Goal: Task Accomplishment & Management: Use online tool/utility

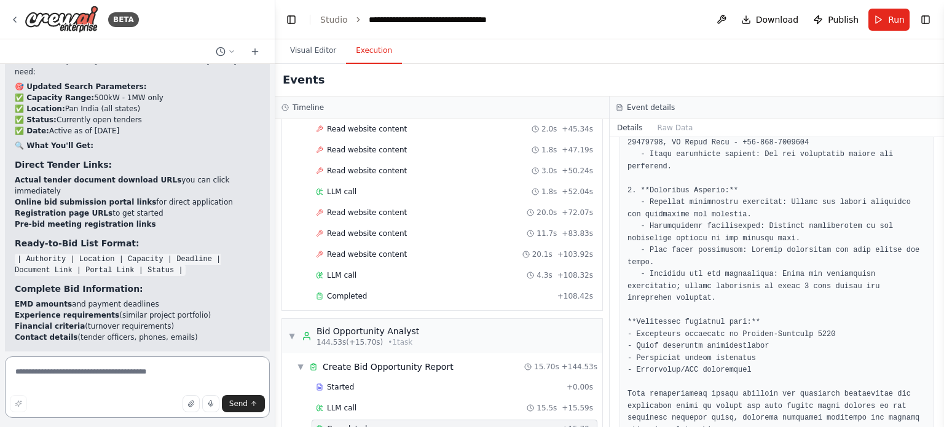
click at [119, 374] on textarea at bounding box center [137, 386] width 265 height 61
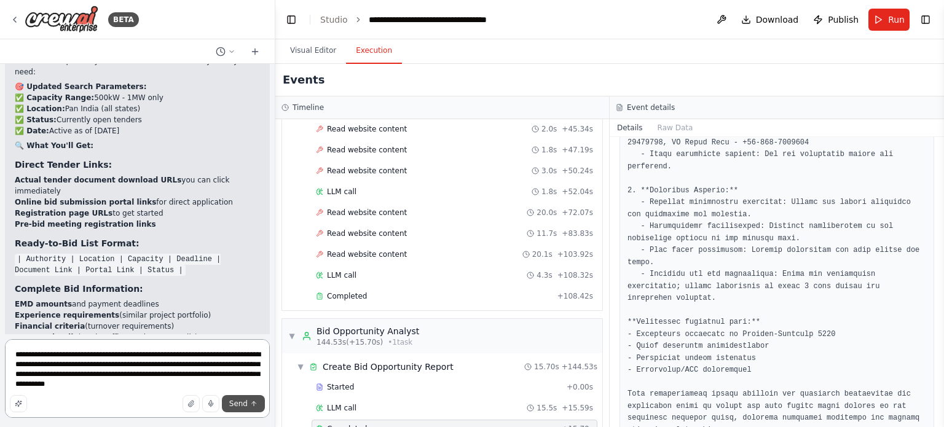
type textarea "**********"
click at [237, 404] on span "Send" at bounding box center [238, 404] width 18 height 10
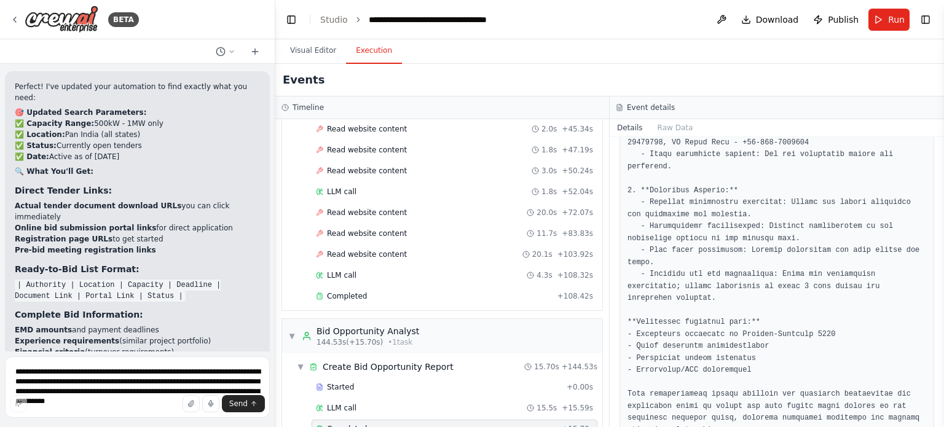
drag, startPoint x: 121, startPoint y: 329, endPoint x: 6, endPoint y: 287, distance: 123.0
copy p "give me a list of solar installation projets which are located in an around [GE…"
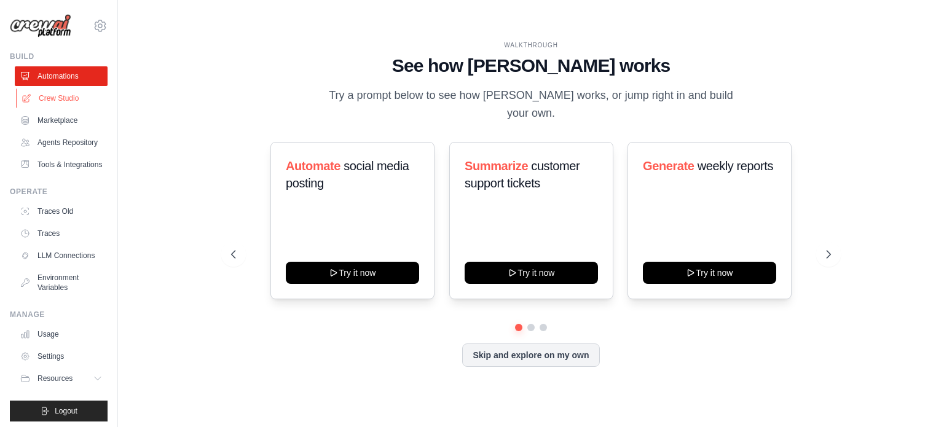
click at [69, 97] on link "Crew Studio" at bounding box center [62, 98] width 93 height 20
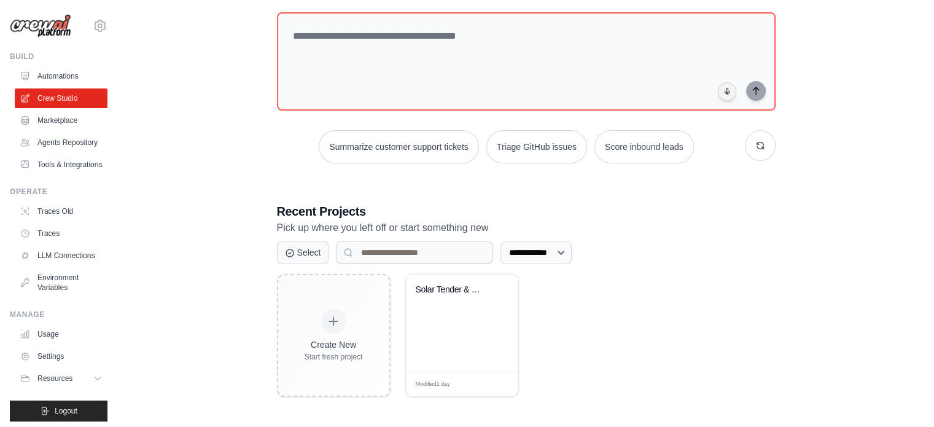
scroll to position [67, 0]
click at [447, 342] on div "Solar Tender & Bid Opportunity Scan..." at bounding box center [462, 322] width 112 height 97
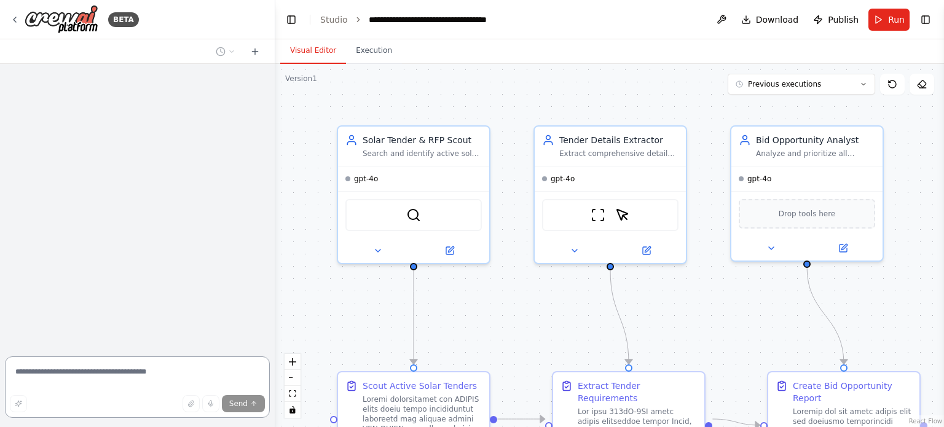
click at [103, 383] on textarea at bounding box center [137, 386] width 265 height 61
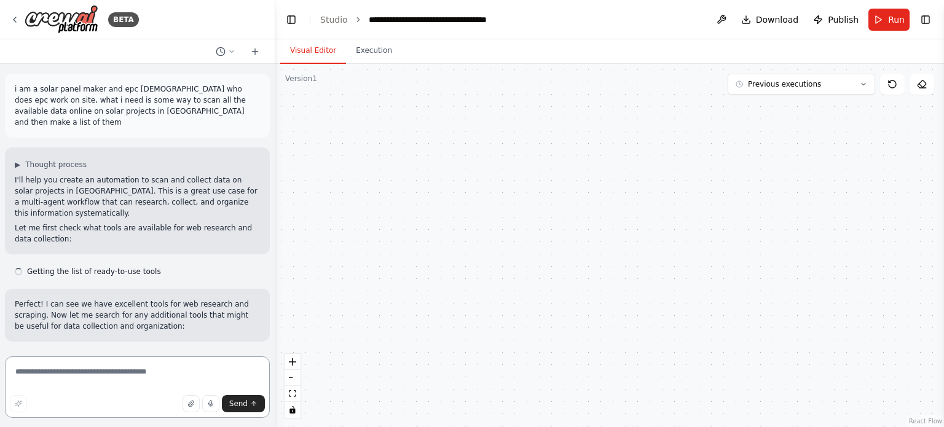
scroll to position [6388, 0]
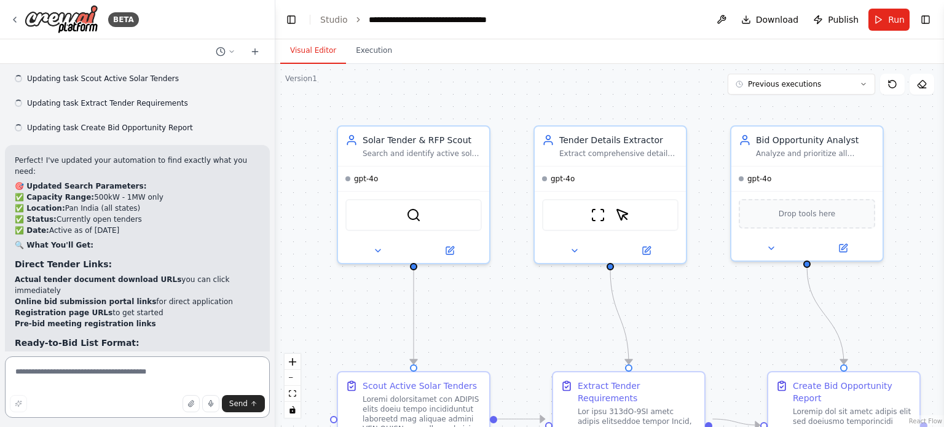
click at [109, 374] on textarea at bounding box center [137, 386] width 265 height 61
paste textarea "**********"
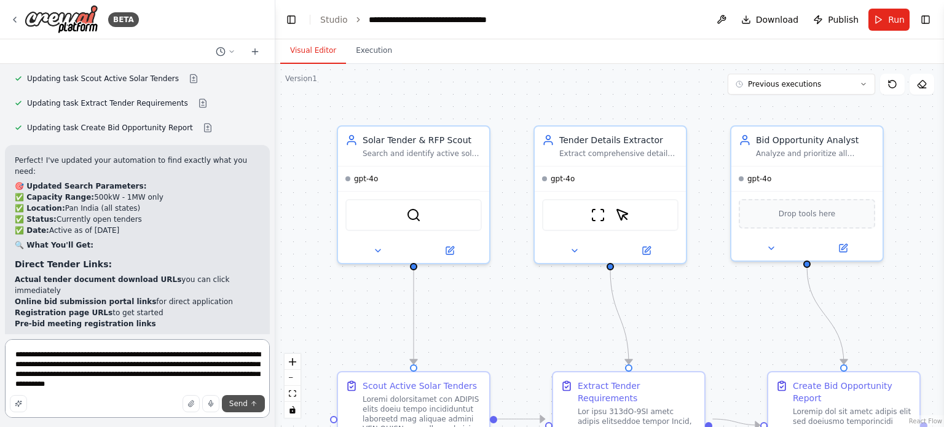
type textarea "**********"
click at [243, 405] on span "Send" at bounding box center [238, 404] width 18 height 10
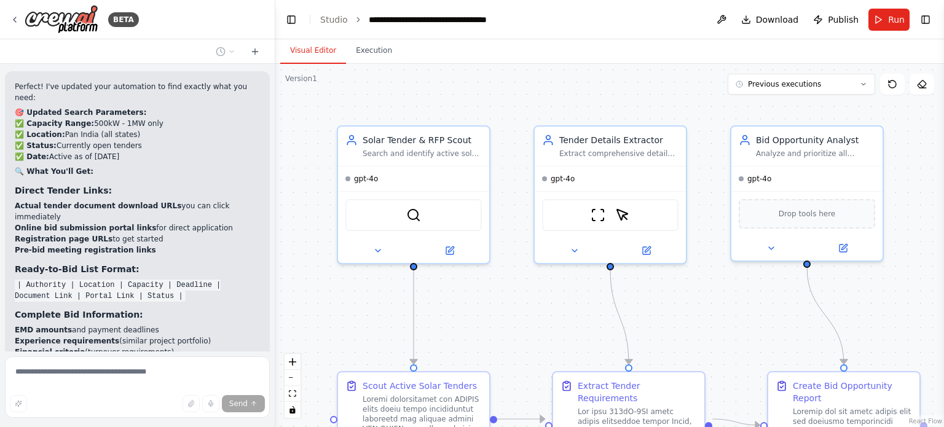
scroll to position [6529, 0]
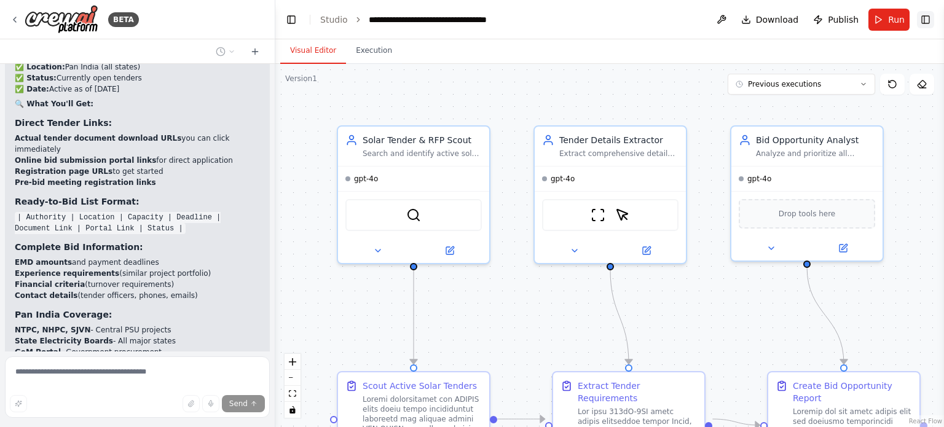
click at [921, 13] on button "Toggle Right Sidebar" at bounding box center [925, 19] width 17 height 17
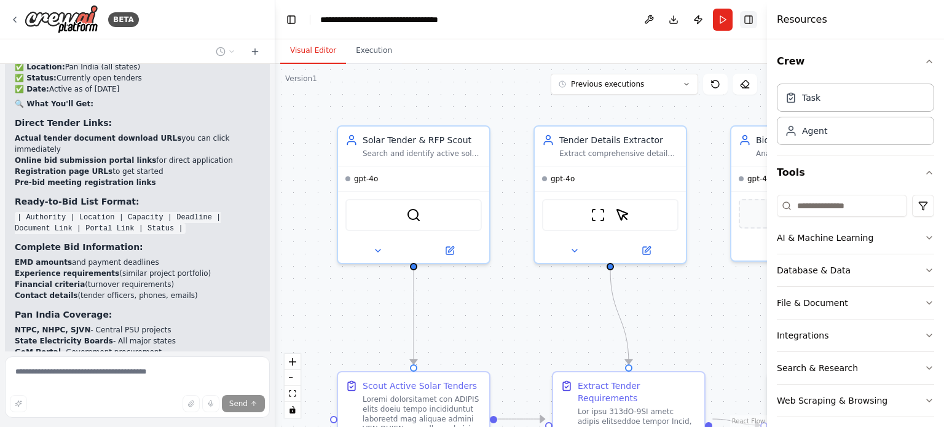
click at [751, 21] on button "Toggle Right Sidebar" at bounding box center [748, 19] width 17 height 17
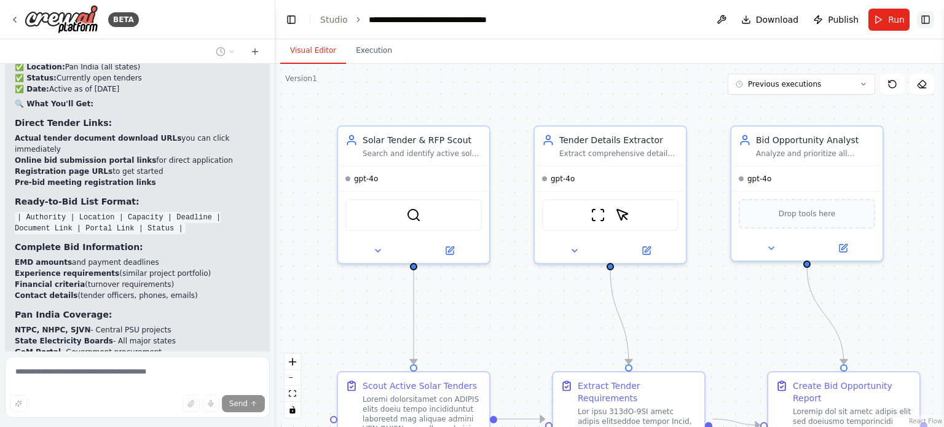
click at [751, 21] on button "Download" at bounding box center [770, 20] width 68 height 22
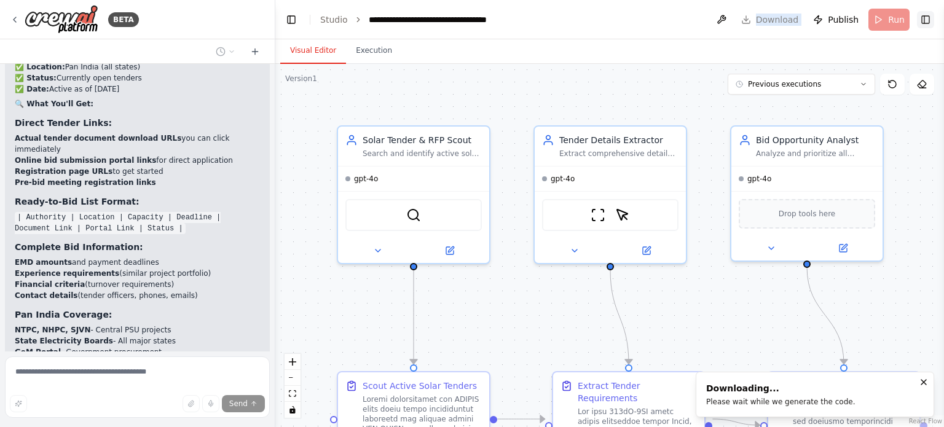
click at [751, 21] on header "**********" at bounding box center [609, 19] width 668 height 39
click at [370, 56] on button "Execution" at bounding box center [374, 51] width 56 height 26
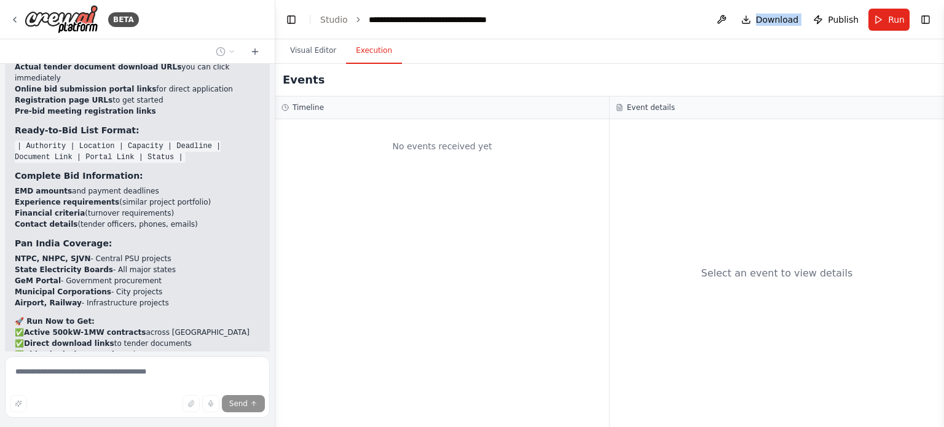
scroll to position [6634, 0]
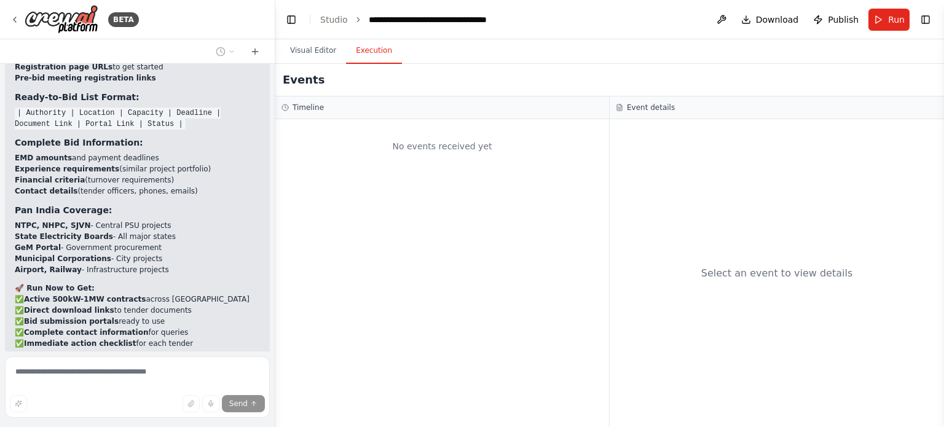
drag, startPoint x: 123, startPoint y: 296, endPoint x: 166, endPoint y: 296, distance: 43.0
click at [166, 296] on div "i am a solar panel maker and epc contractor who does epc work on site, what i n…" at bounding box center [137, 208] width 275 height 288
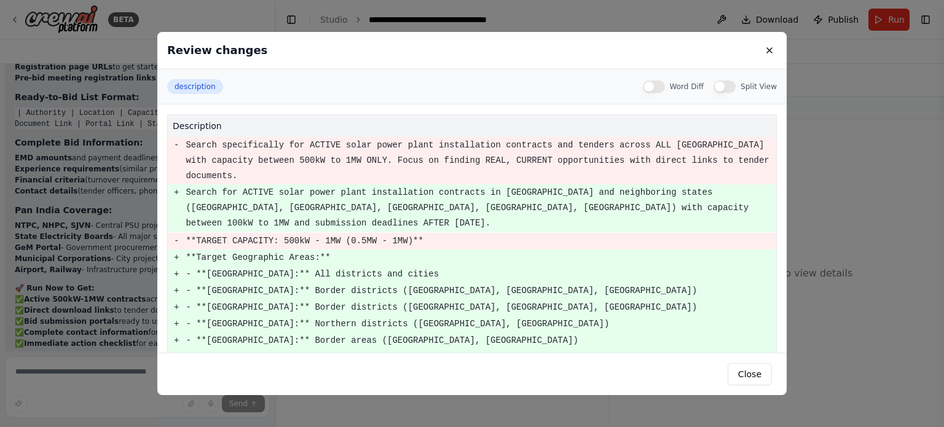
click at [176, 316] on pre "+" at bounding box center [176, 323] width 5 height 15
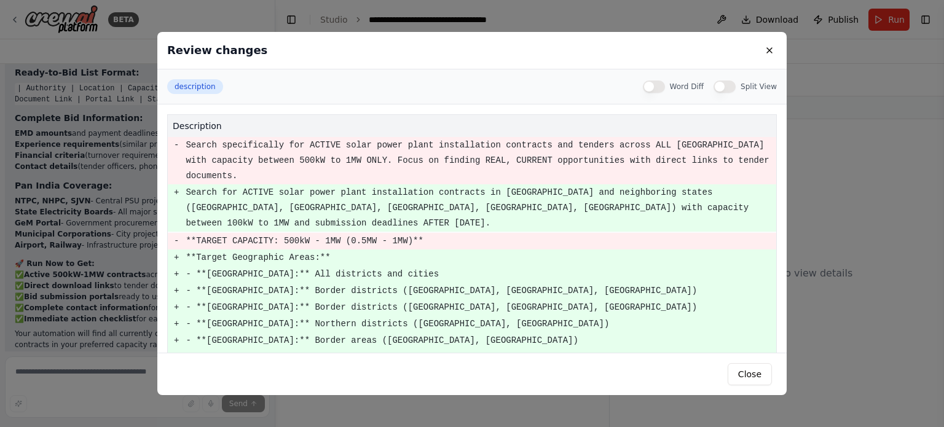
click at [84, 293] on div "Review changes description Word Diff Split View description - Search specifical…" at bounding box center [472, 213] width 944 height 427
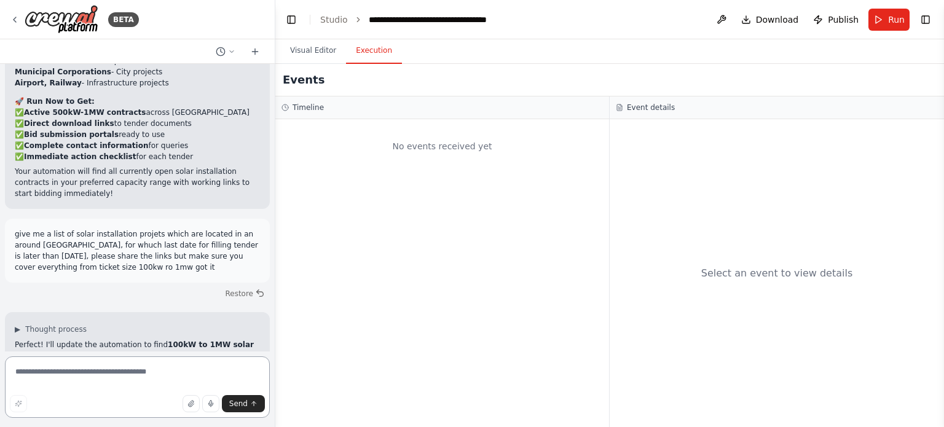
scroll to position [6877, 0]
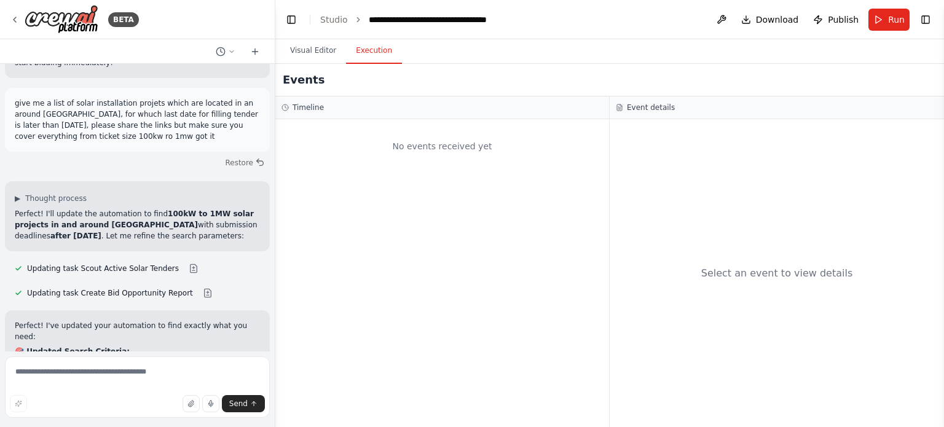
scroll to position [6956, 0]
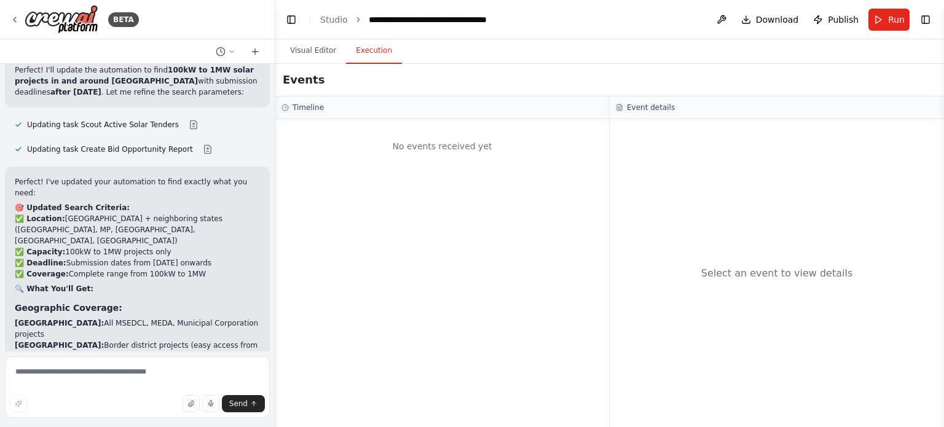
scroll to position [7240, 0]
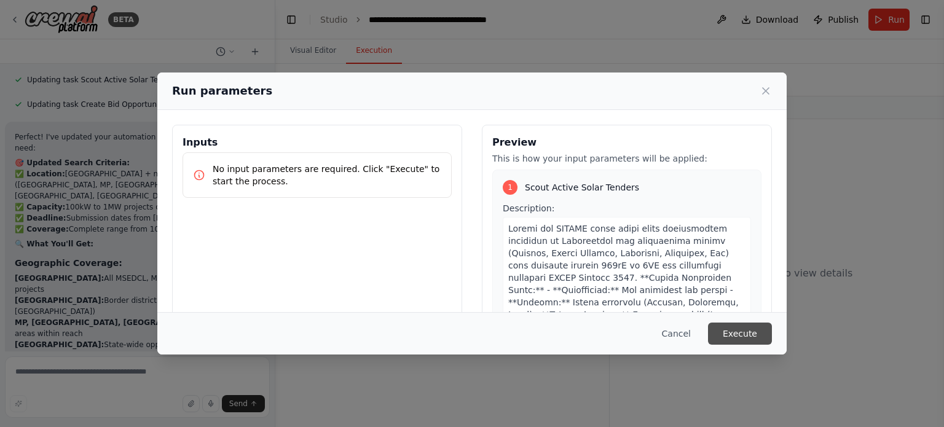
click at [749, 335] on button "Execute" at bounding box center [740, 334] width 64 height 22
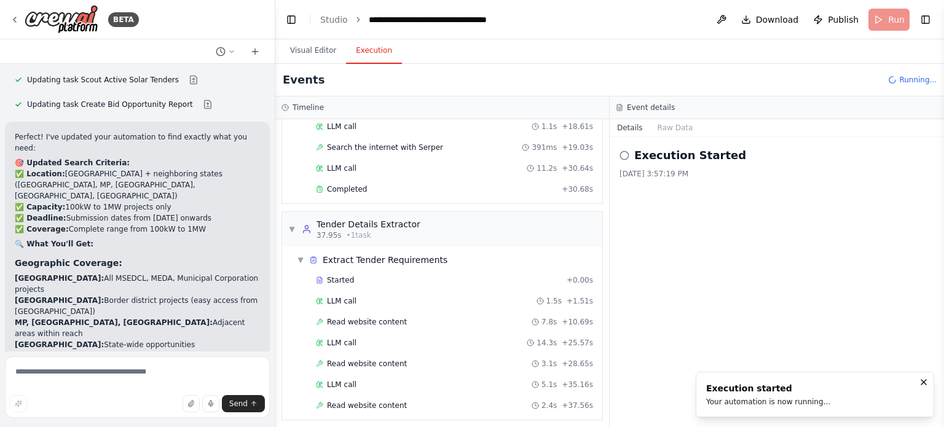
scroll to position [318, 0]
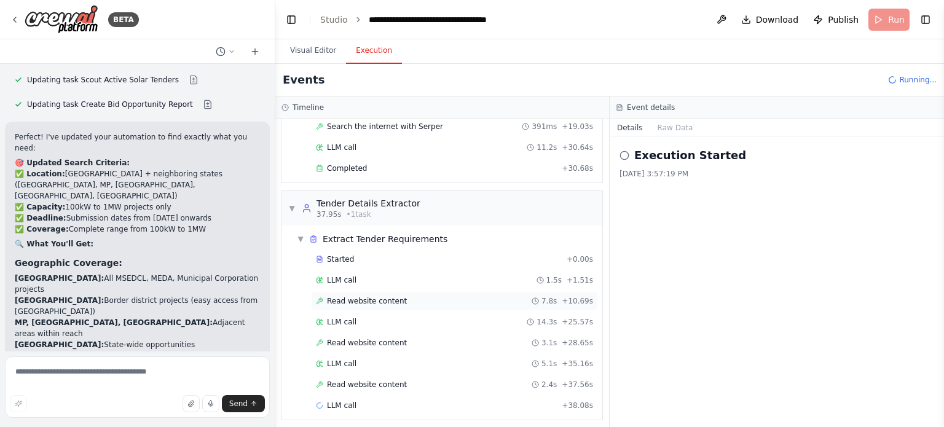
click at [375, 297] on div "Started + 0.00s LLM call 1.5s + 1.51s Read website content 7.8s + 10.69s LLM ca…" at bounding box center [447, 333] width 310 height 167
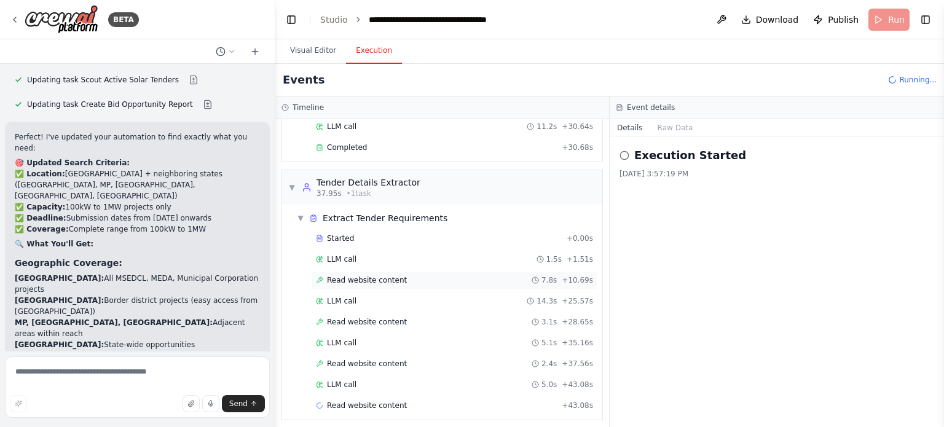
click at [363, 279] on span "Read website content" at bounding box center [367, 280] width 80 height 10
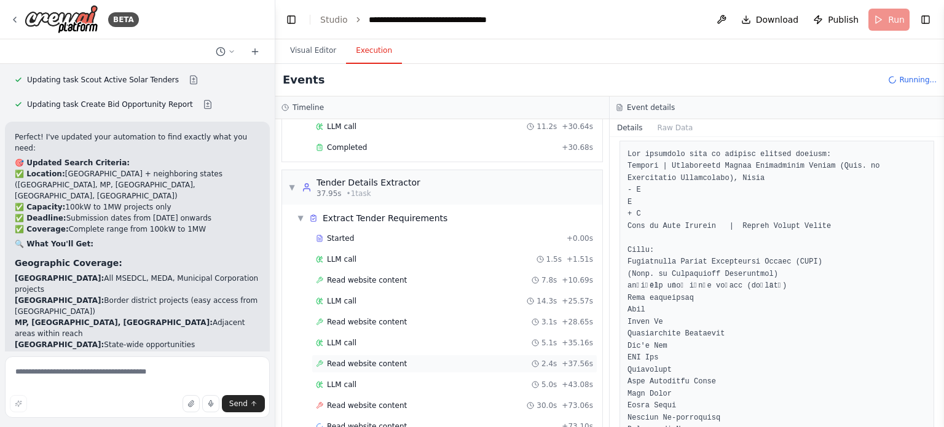
scroll to position [359, 0]
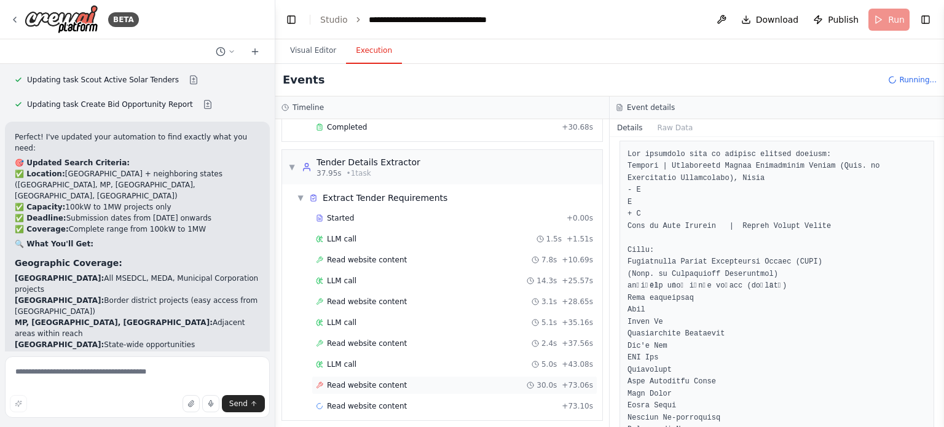
click at [374, 380] on span "Read website content" at bounding box center [367, 385] width 80 height 10
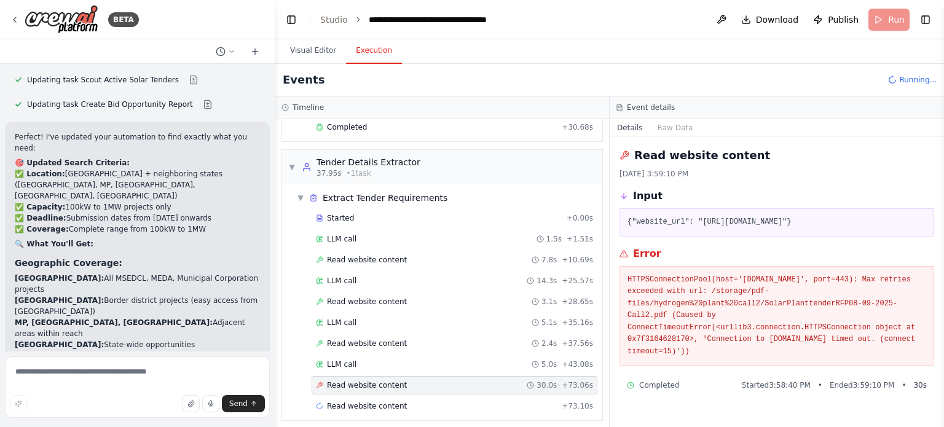
scroll to position [0, 0]
click at [379, 401] on span "Read website content" at bounding box center [367, 406] width 80 height 10
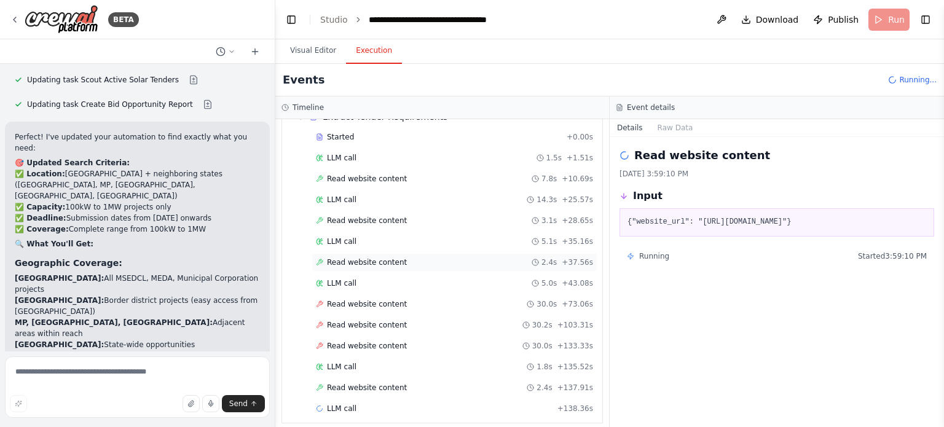
scroll to position [442, 0]
click at [339, 360] on span "LLM call" at bounding box center [341, 365] width 29 height 10
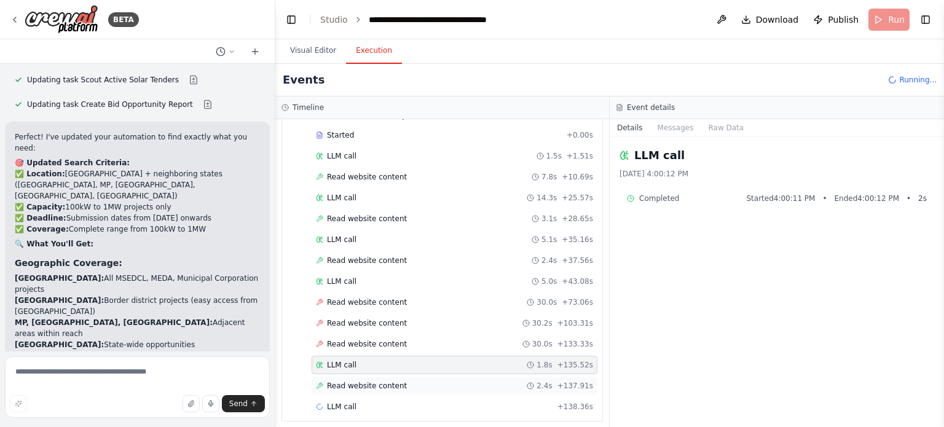
click at [388, 381] on span "Read website content" at bounding box center [367, 386] width 80 height 10
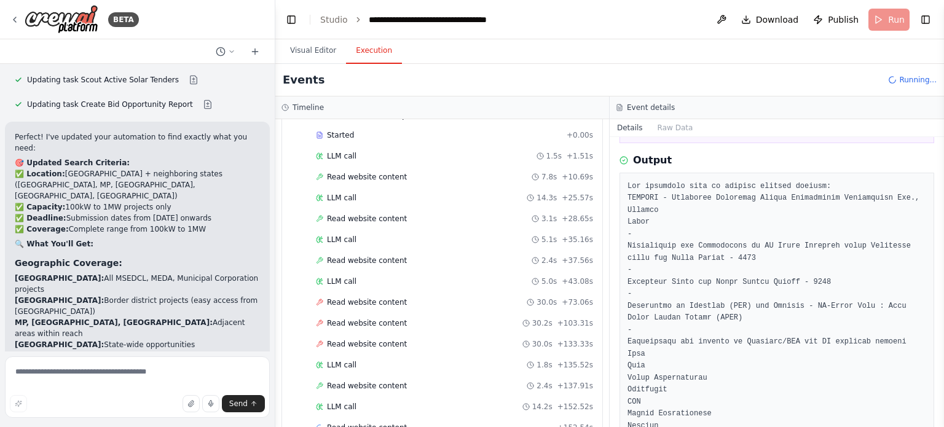
scroll to position [112, 0]
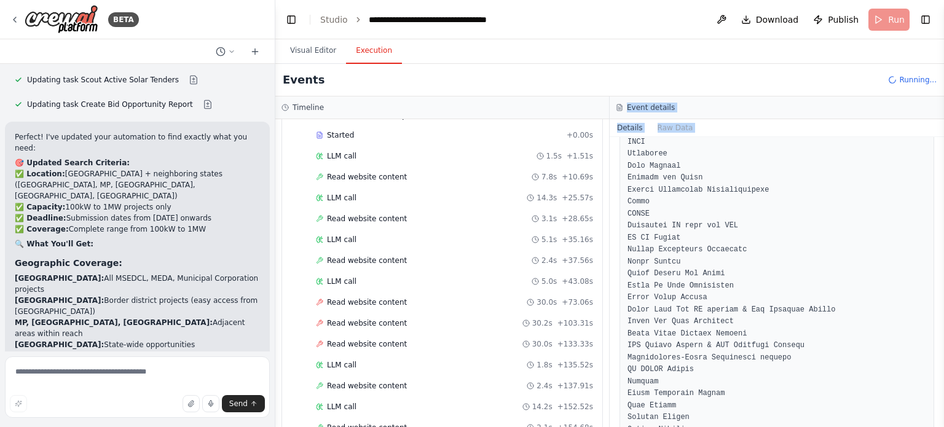
drag, startPoint x: 659, startPoint y: 323, endPoint x: 401, endPoint y: 433, distance: 280.5
click at [401, 426] on html "BETA i am a solar panel maker and epc contractor who does epc work on site, wha…" at bounding box center [472, 213] width 944 height 427
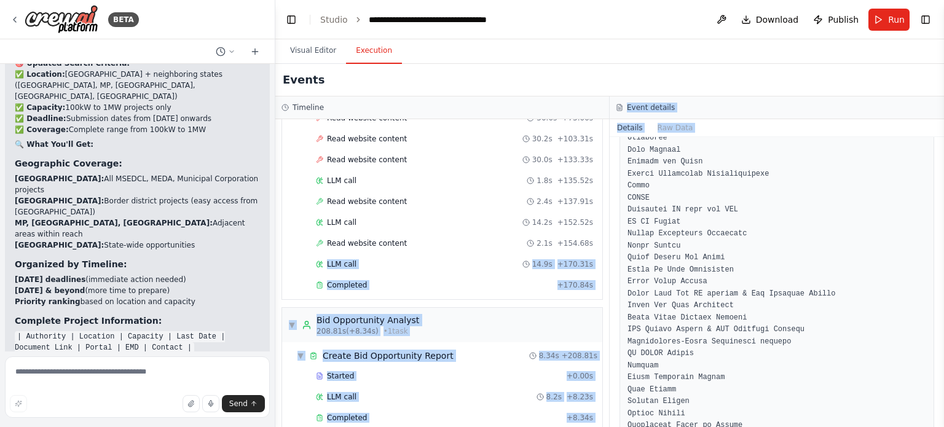
scroll to position [636, 0]
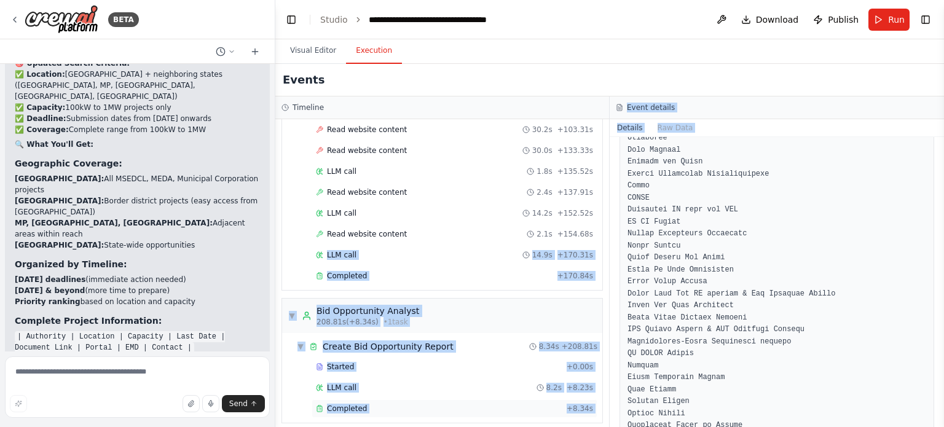
click at [364, 404] on div "Completed" at bounding box center [439, 409] width 246 height 10
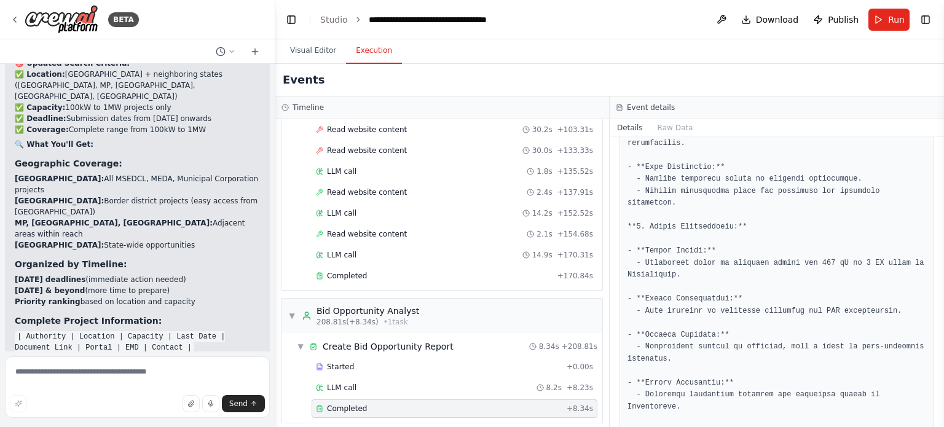
scroll to position [1356, 0]
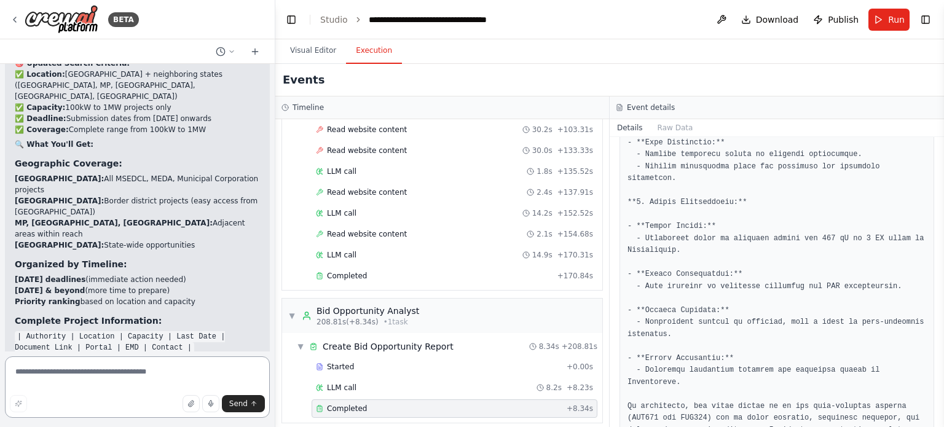
click at [103, 383] on textarea at bounding box center [137, 386] width 265 height 61
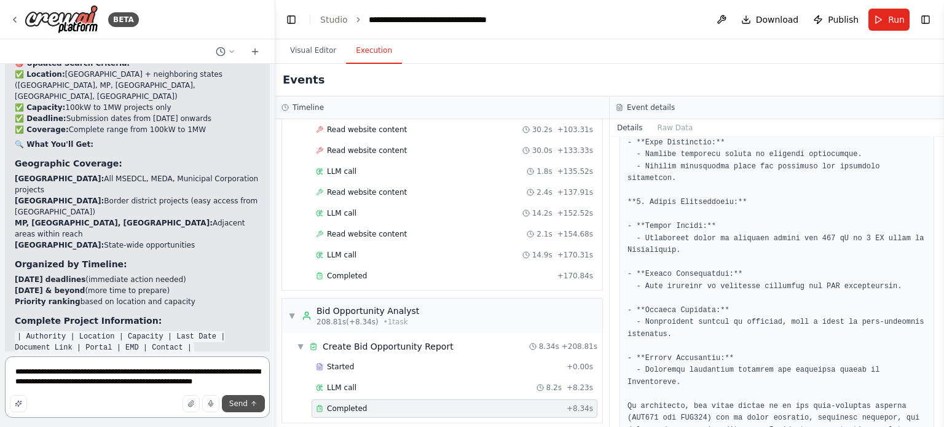
type textarea "**********"
click at [245, 406] on span "Send" at bounding box center [238, 404] width 18 height 10
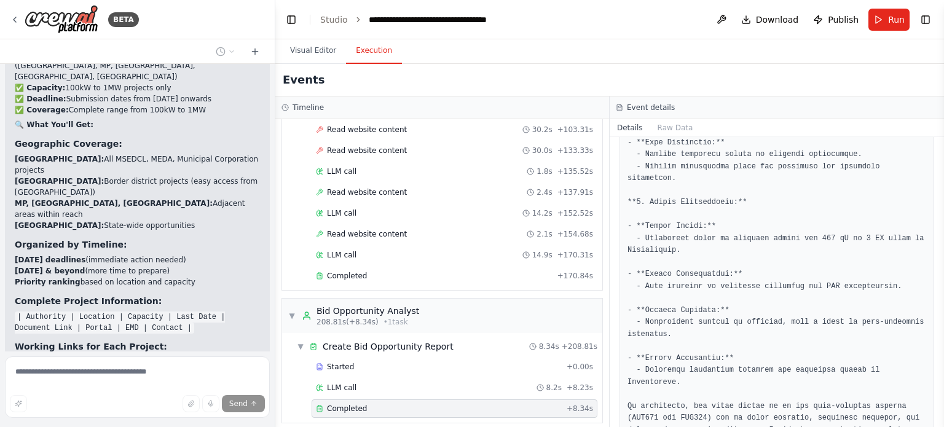
scroll to position [7366, 0]
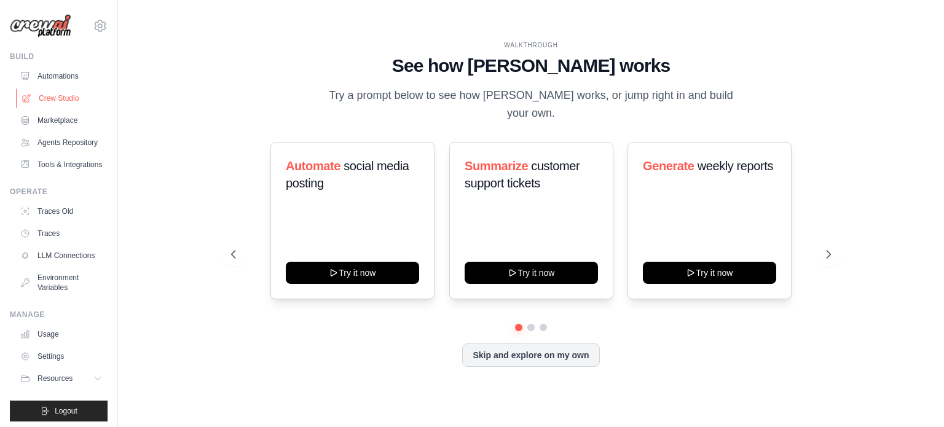
click at [42, 100] on link "Crew Studio" at bounding box center [62, 98] width 93 height 20
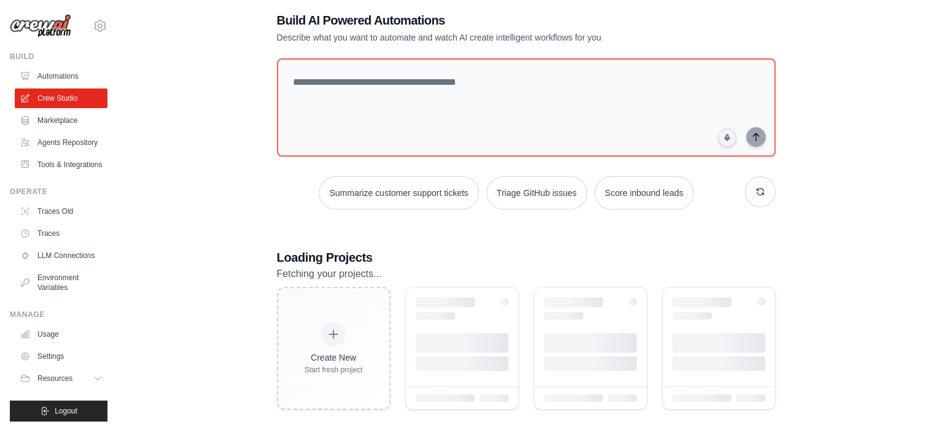
scroll to position [34, 0]
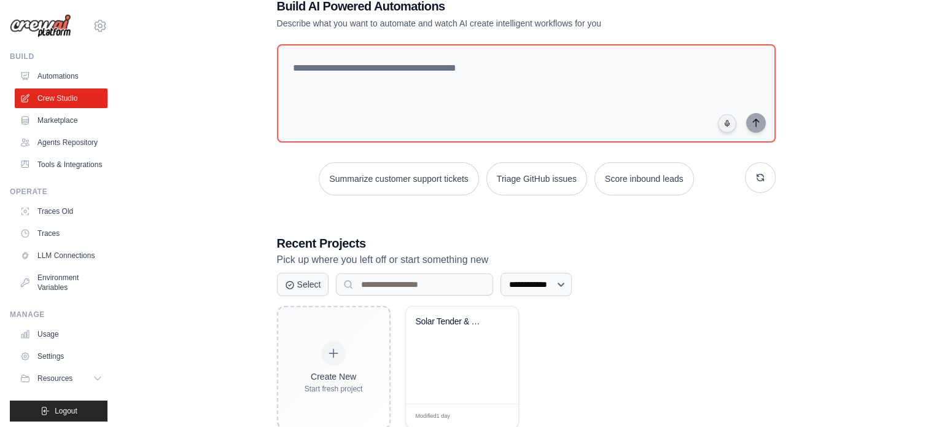
click at [435, 357] on div "Solar Tender & Bid Opportunity Scan..." at bounding box center [462, 355] width 112 height 97
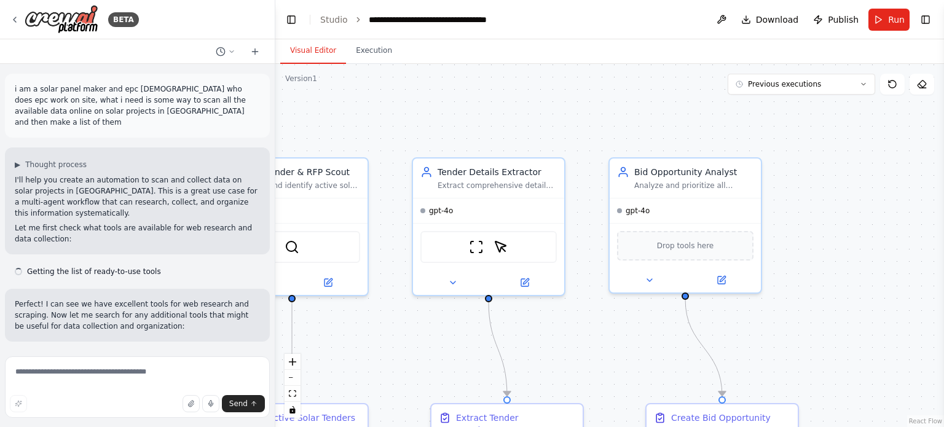
scroll to position [7847, 0]
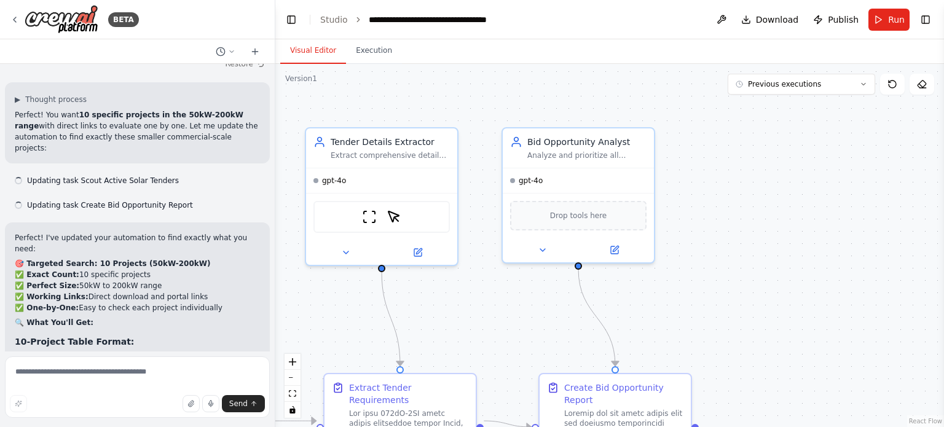
drag, startPoint x: 374, startPoint y: 372, endPoint x: 203, endPoint y: 360, distance: 170.6
click at [203, 360] on div "BETA i am a solar panel maker and epc [DEMOGRAPHIC_DATA] who does epc work on s…" at bounding box center [472, 213] width 944 height 427
click at [848, 85] on button "Previous executions" at bounding box center [800, 84] width 147 height 21
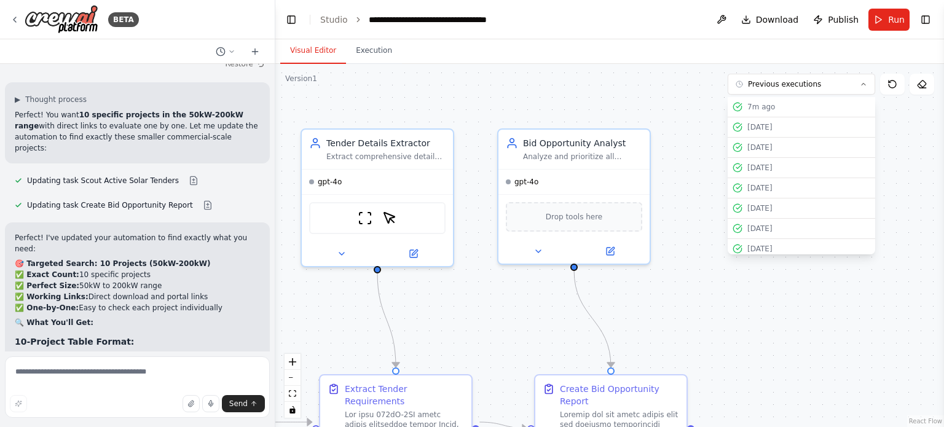
drag, startPoint x: 848, startPoint y: 85, endPoint x: 622, endPoint y: 317, distance: 324.5
click at [622, 317] on div "Version 1 Previous executions 7m ago [DATE] [DATE] [DATE] [DATE] [DATE] [DATE] …" at bounding box center [609, 245] width 668 height 363
click at [248, 402] on button "Send" at bounding box center [243, 403] width 43 height 17
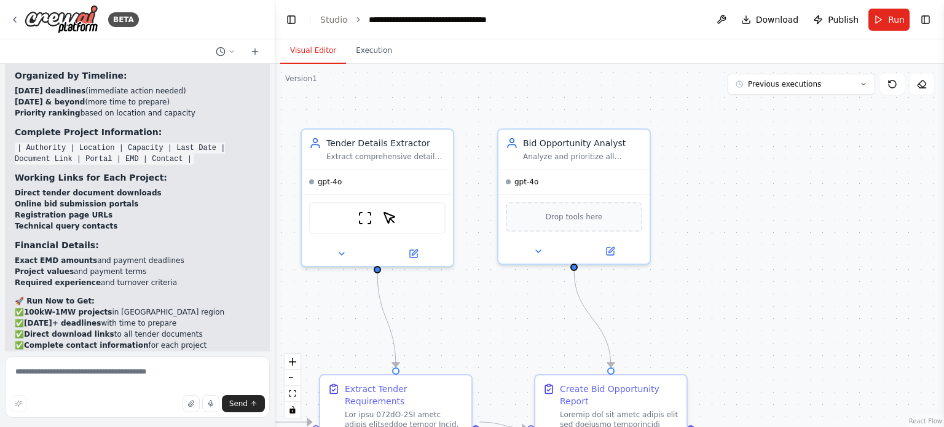
scroll to position [7398, 0]
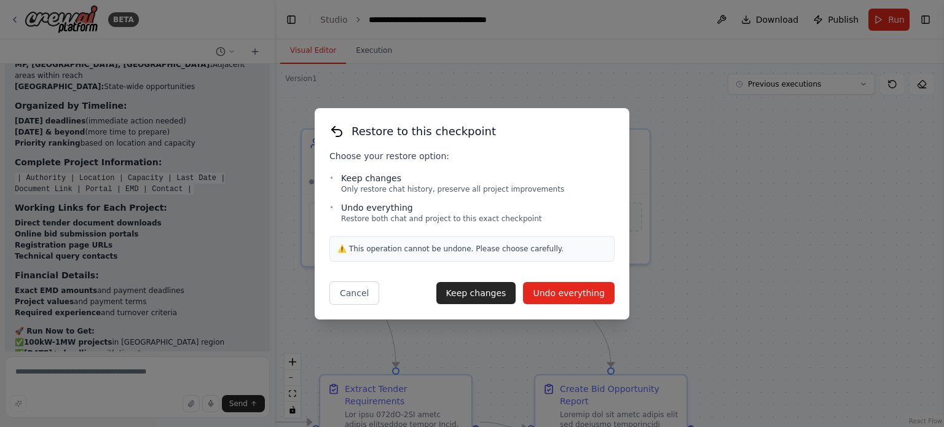
click at [563, 292] on button "Undo everything" at bounding box center [569, 293] width 92 height 22
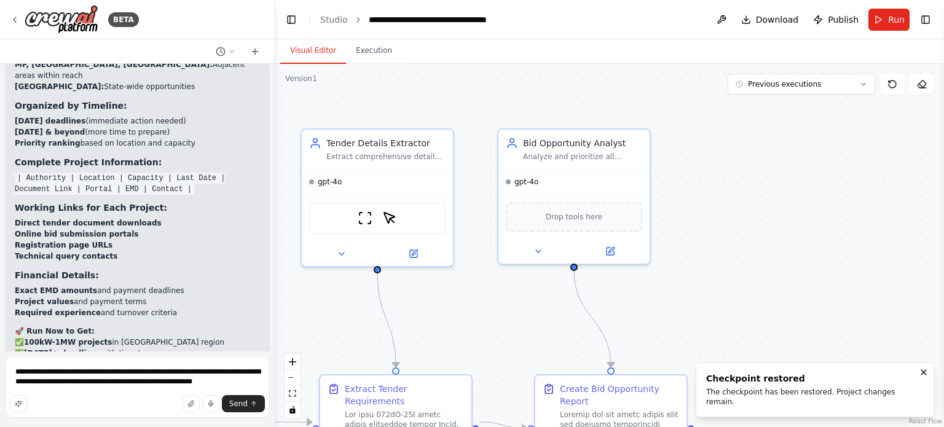
scroll to position [7140, 0]
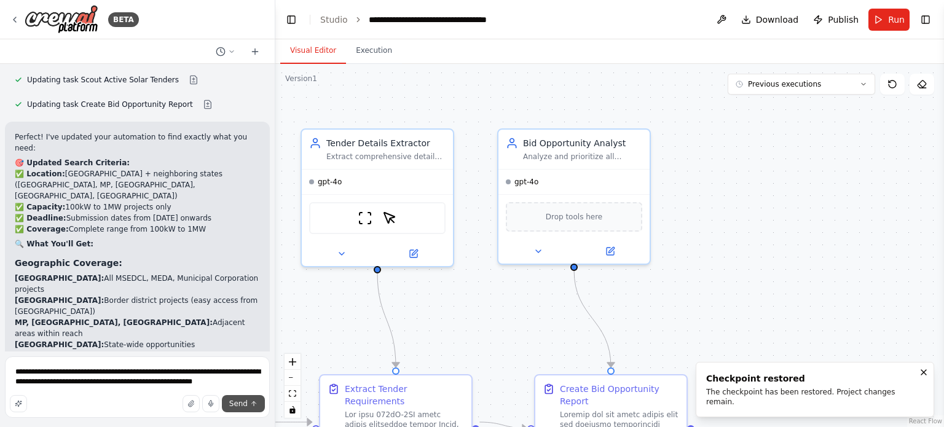
click at [241, 402] on span "Send" at bounding box center [238, 404] width 18 height 10
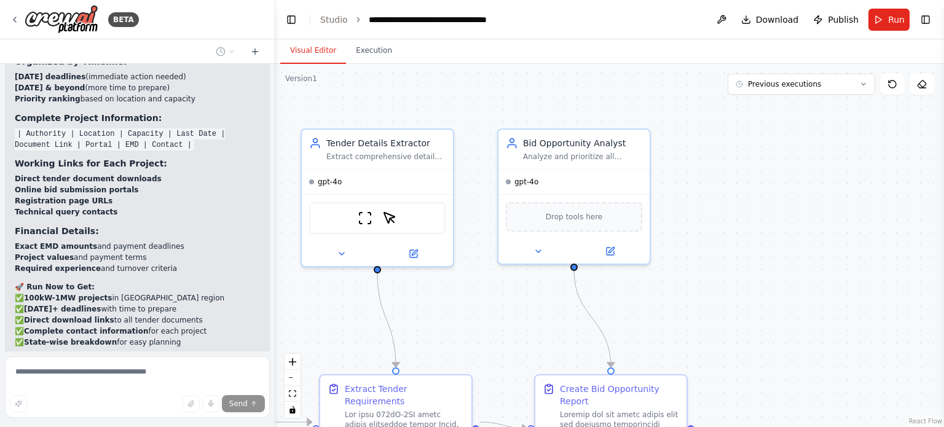
scroll to position [7488, 0]
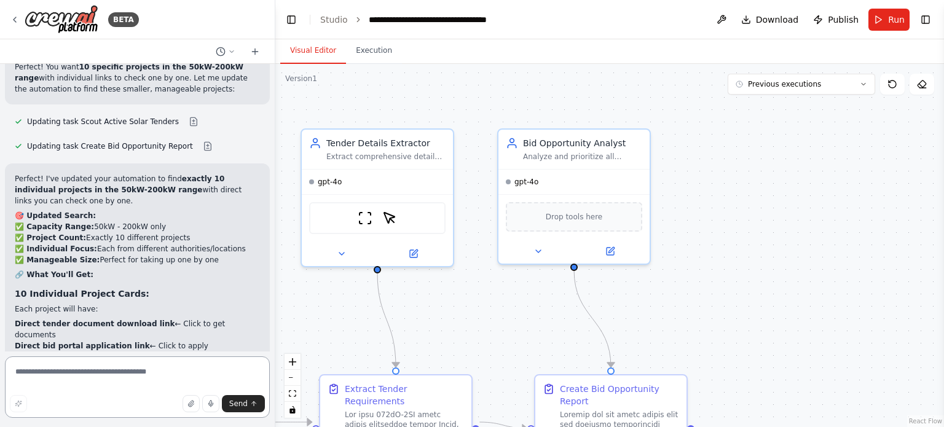
scroll to position [7897, 0]
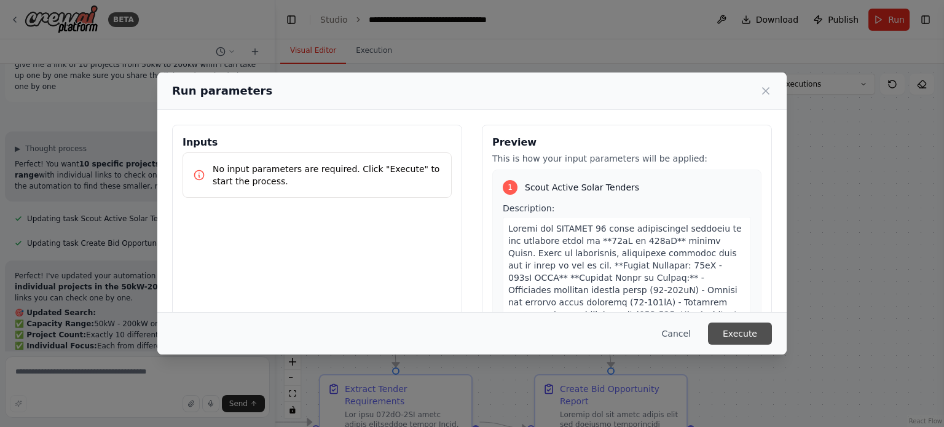
click at [735, 331] on button "Execute" at bounding box center [740, 334] width 64 height 22
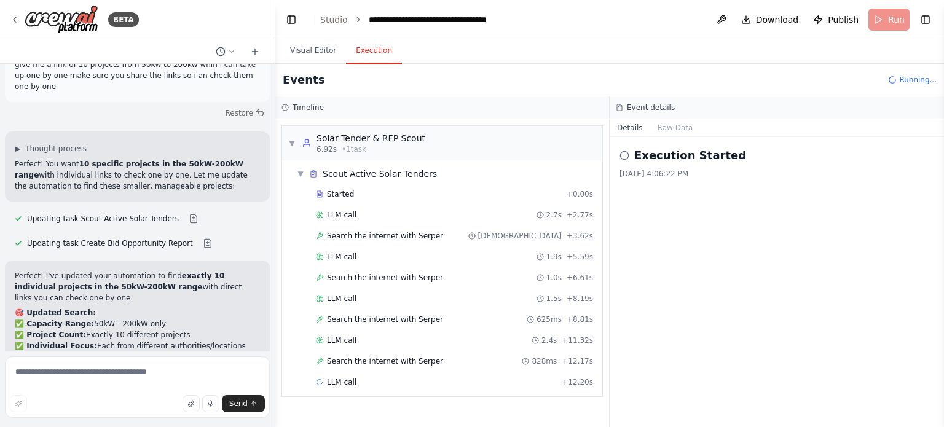
click at [393, 203] on div "Started + 0.00s LLM call 2.7s + 2.77s Search the internet with Serper 748ms + 3…" at bounding box center [447, 289] width 310 height 209
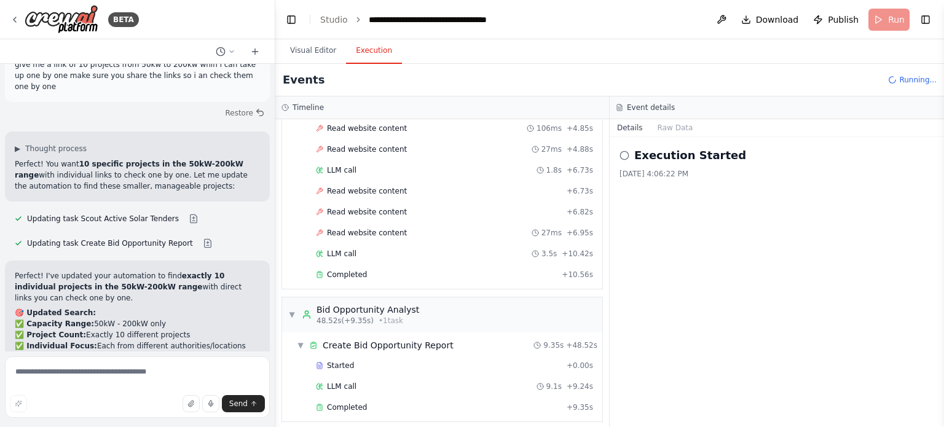
scroll to position [7897, 0]
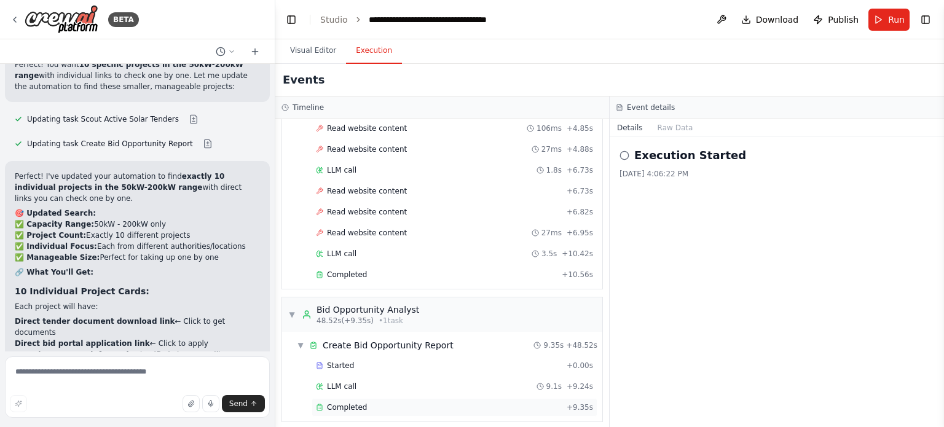
click at [341, 398] on div "Completed + 9.35s" at bounding box center [454, 407] width 286 height 18
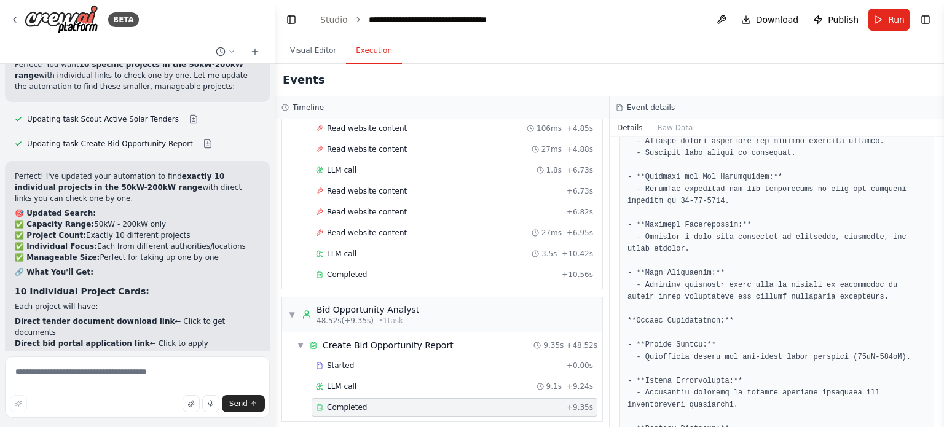
scroll to position [1313, 0]
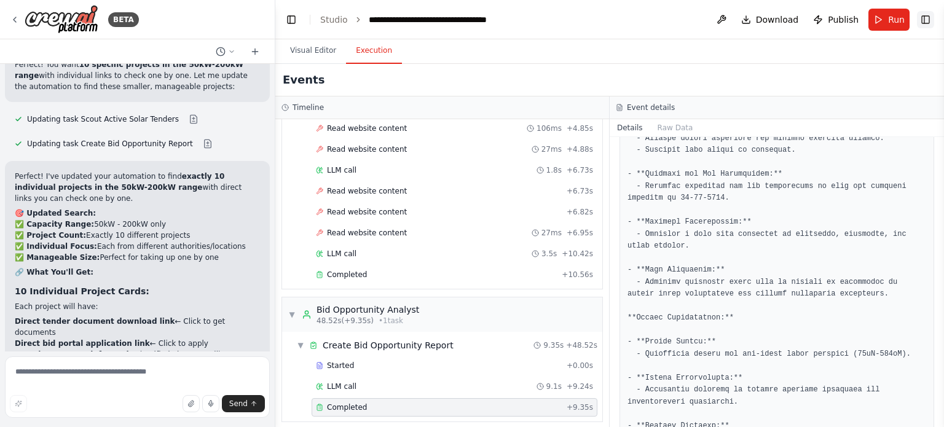
click at [924, 17] on button "Toggle Right Sidebar" at bounding box center [925, 19] width 17 height 17
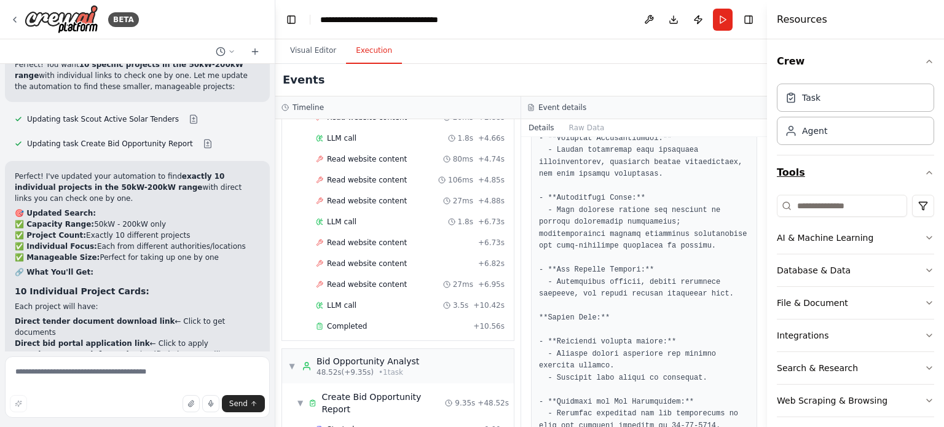
scroll to position [8, 0]
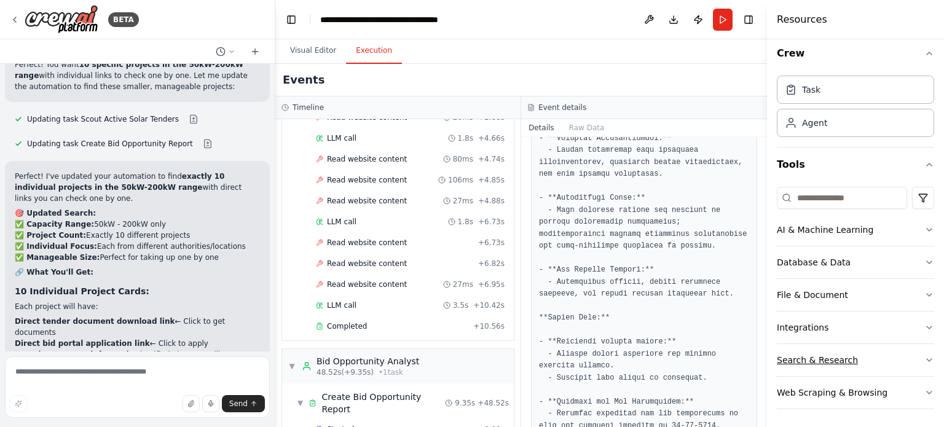
click at [912, 350] on button "Search & Research" at bounding box center [855, 360] width 157 height 32
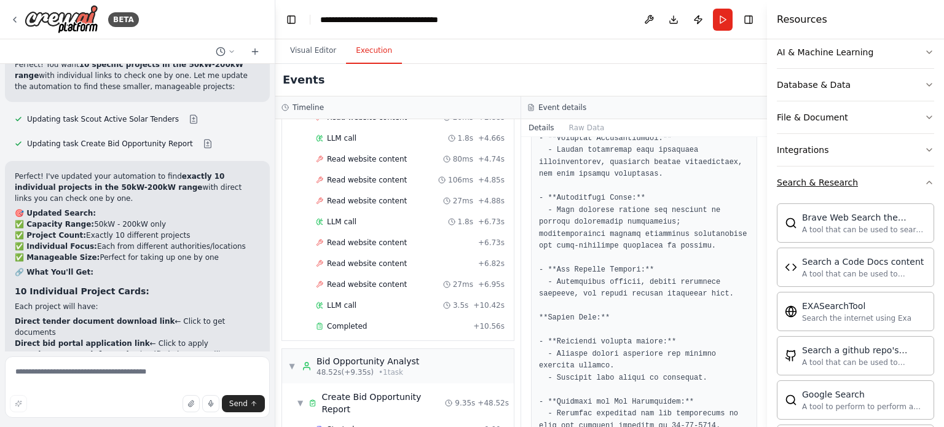
scroll to position [205, 0]
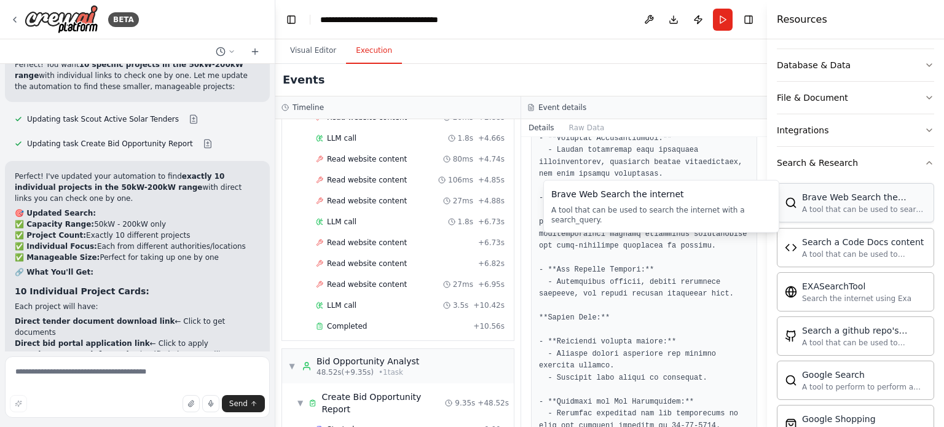
click at [823, 208] on div "A tool that can be used to search the internet with a search_query." at bounding box center [864, 210] width 124 height 10
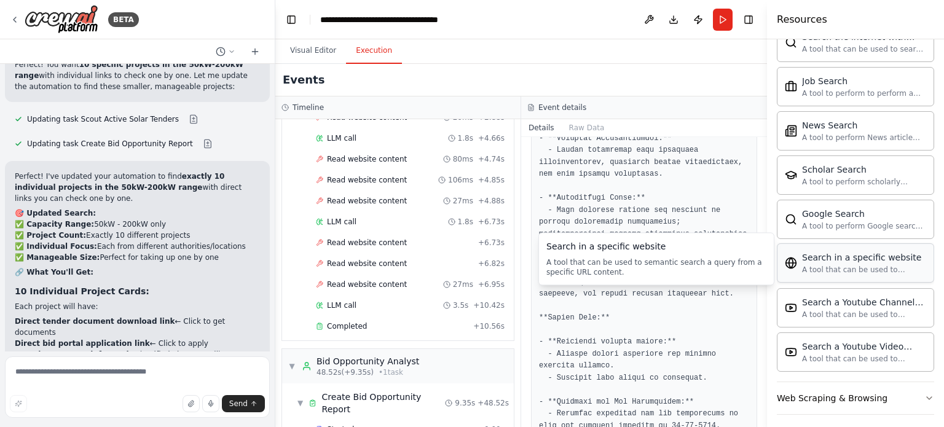
scroll to position [634, 0]
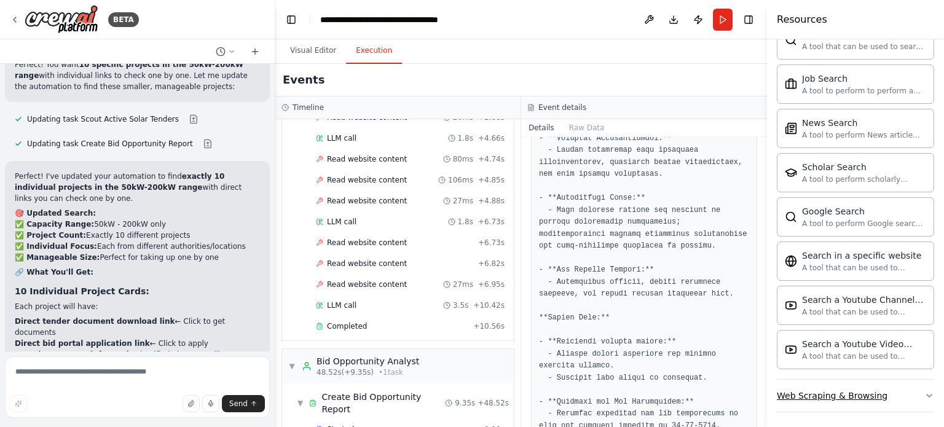
click at [844, 395] on div "Web Scraping & Browsing" at bounding box center [832, 396] width 111 height 12
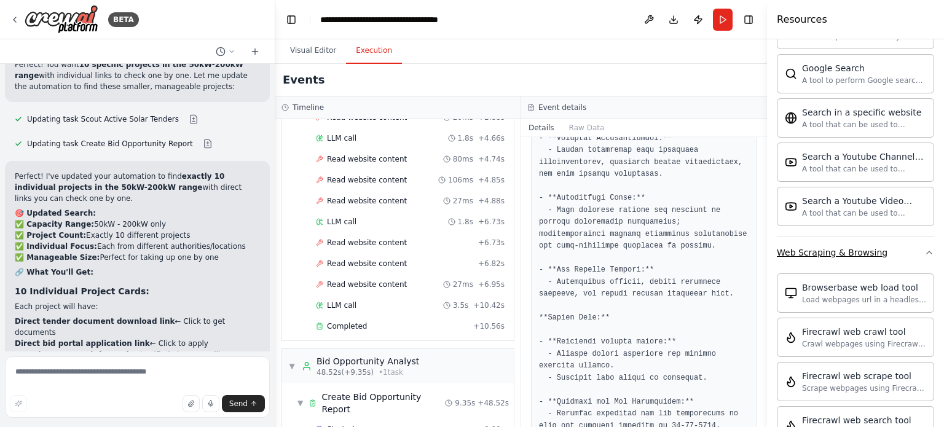
scroll to position [784, 0]
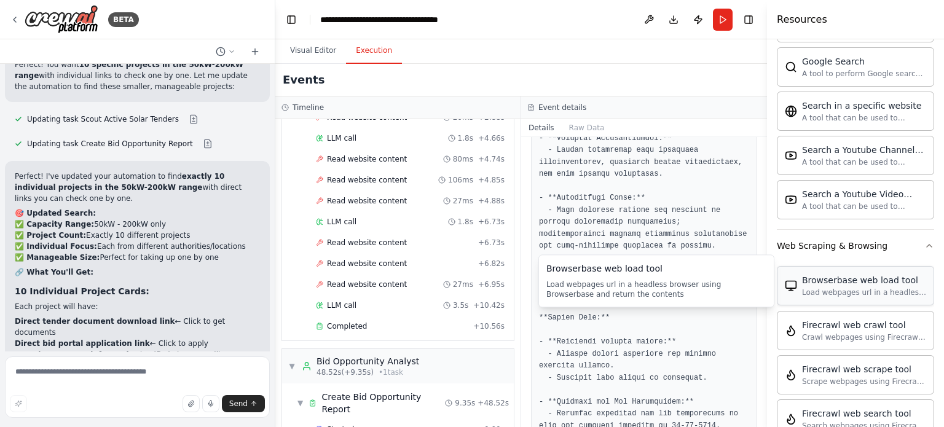
click at [840, 282] on div "Browserbase web load tool Load webpages url in a headless browser using Browser…" at bounding box center [864, 285] width 124 height 23
click at [790, 287] on img at bounding box center [791, 286] width 12 height 12
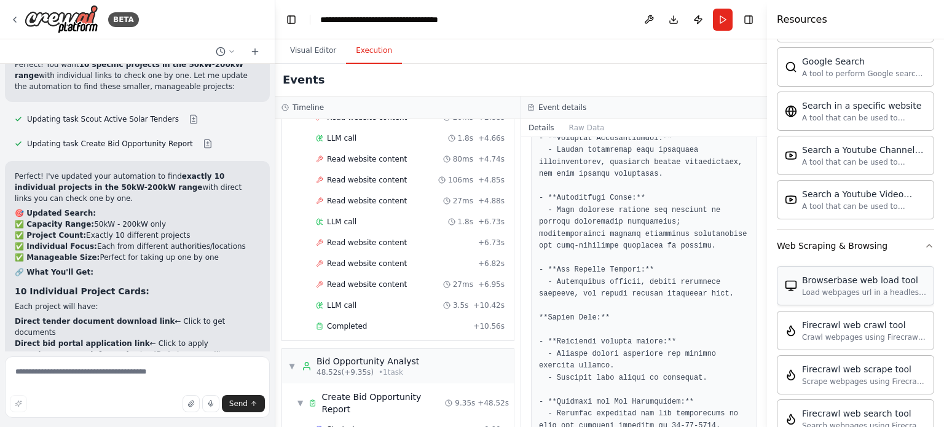
click at [790, 287] on img at bounding box center [791, 286] width 12 height 12
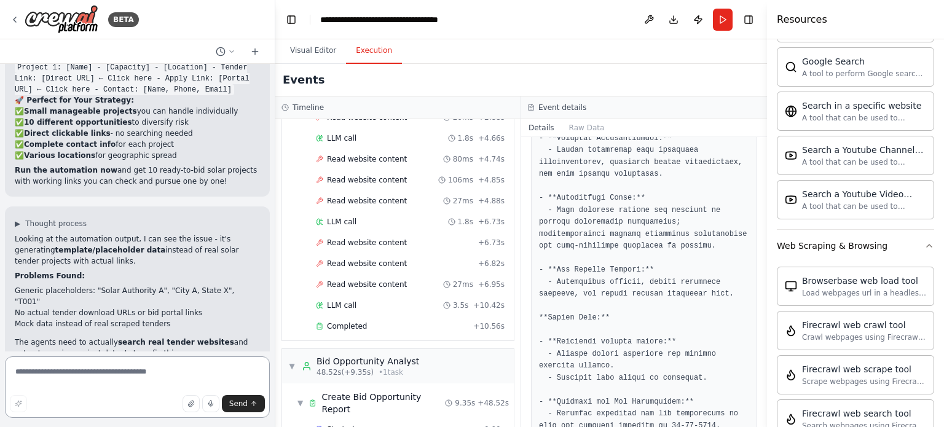
scroll to position [8331, 0]
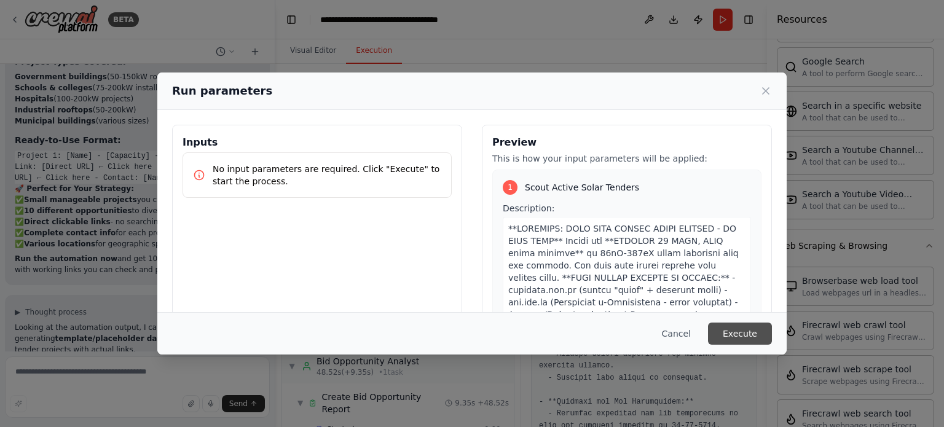
click at [735, 329] on button "Execute" at bounding box center [740, 334] width 64 height 22
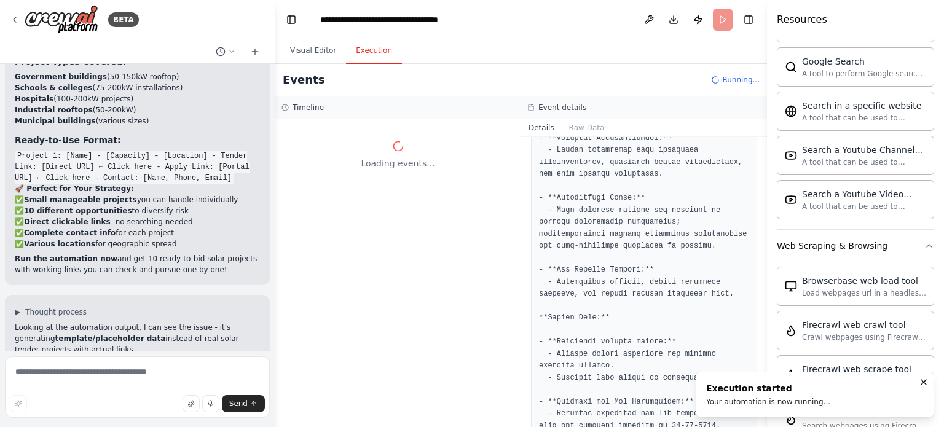
scroll to position [0, 0]
click at [532, 125] on button "Details" at bounding box center [541, 127] width 41 height 17
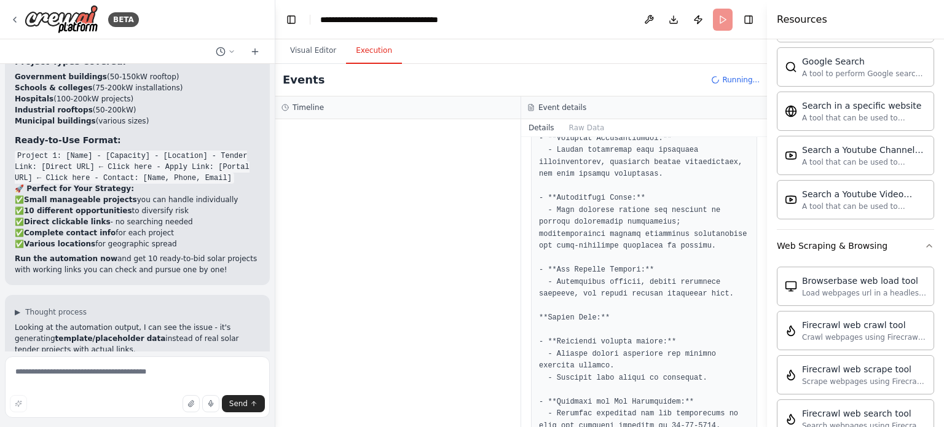
click at [538, 128] on button "Details" at bounding box center [541, 127] width 41 height 17
click at [579, 125] on button "Raw Data" at bounding box center [587, 127] width 50 height 17
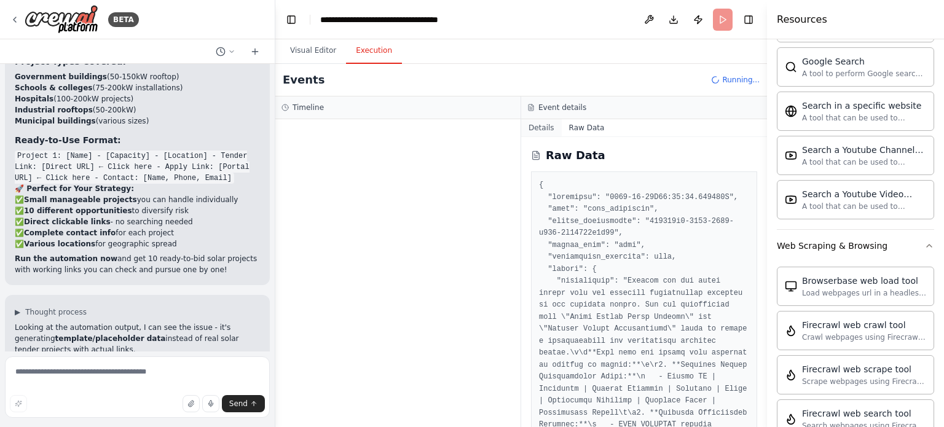
click at [533, 128] on button "Details" at bounding box center [541, 127] width 41 height 17
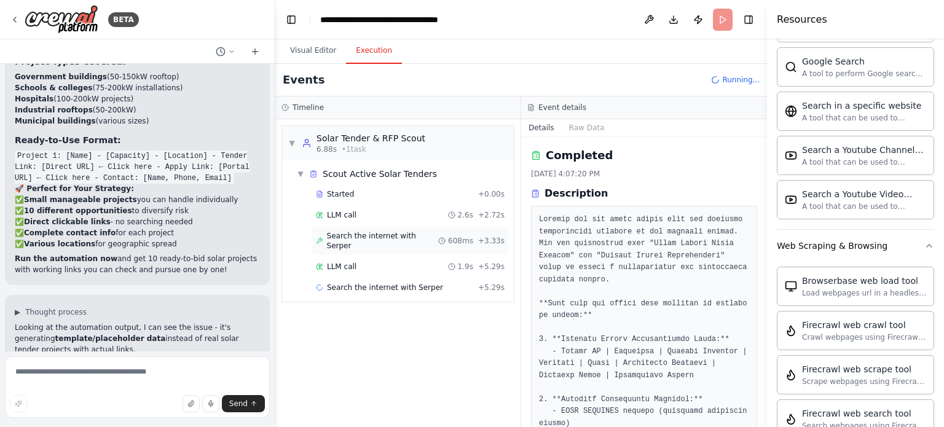
click at [385, 231] on span "Search the internet with Serper" at bounding box center [383, 241] width 112 height 20
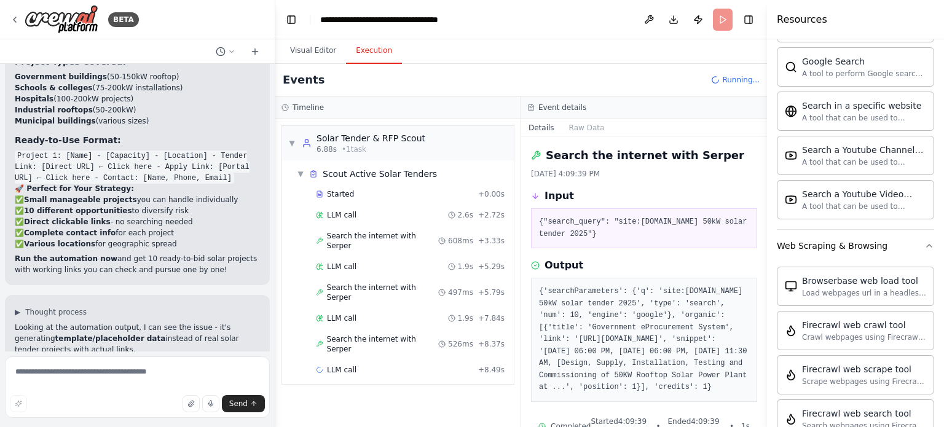
click at [644, 33] on header "**********" at bounding box center [520, 19] width 491 height 39
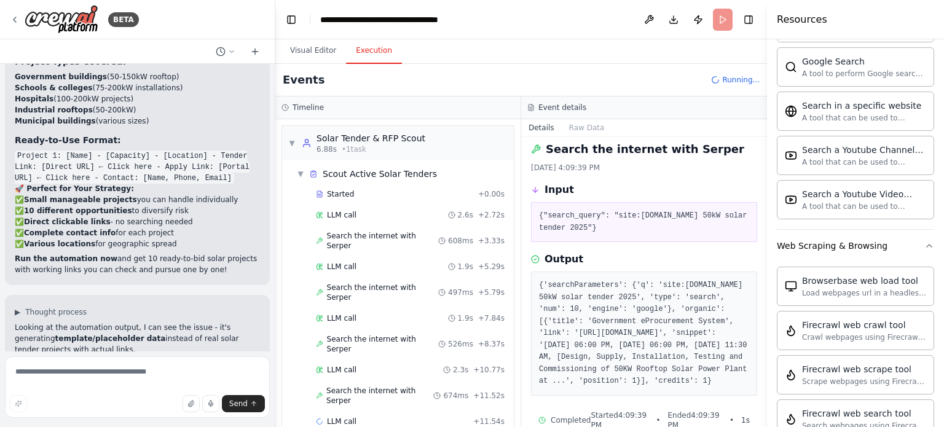
scroll to position [8, 0]
click at [379, 386] on span "Search the internet with Serper" at bounding box center [379, 396] width 107 height 20
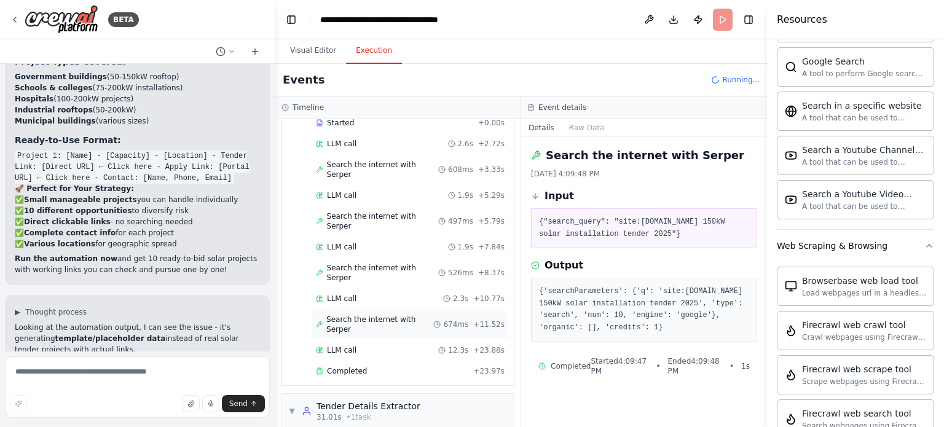
scroll to position [153, 0]
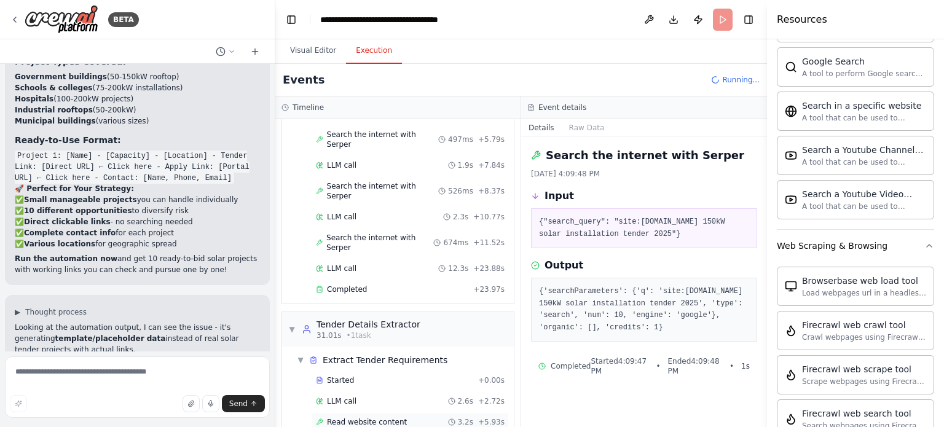
click at [379, 417] on span "Read website content" at bounding box center [367, 422] width 80 height 10
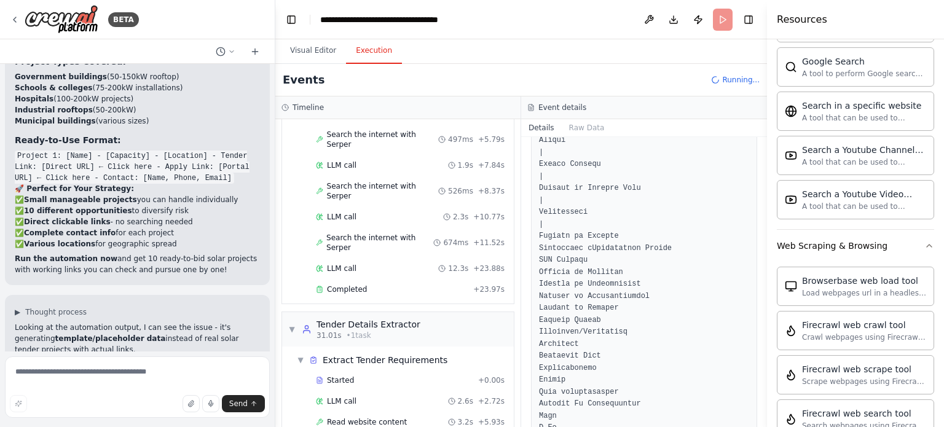
scroll to position [211, 0]
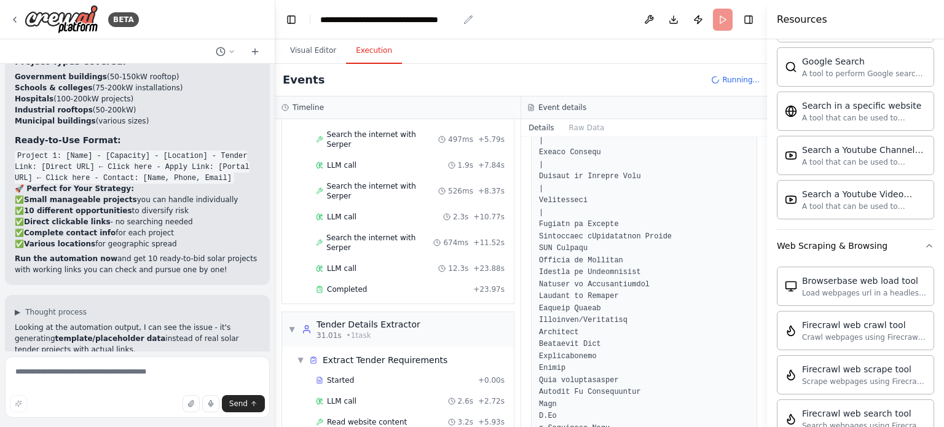
click at [372, 22] on div "**********" at bounding box center [389, 20] width 138 height 12
click at [286, 24] on button "Toggle Left Sidebar" at bounding box center [291, 19] width 17 height 17
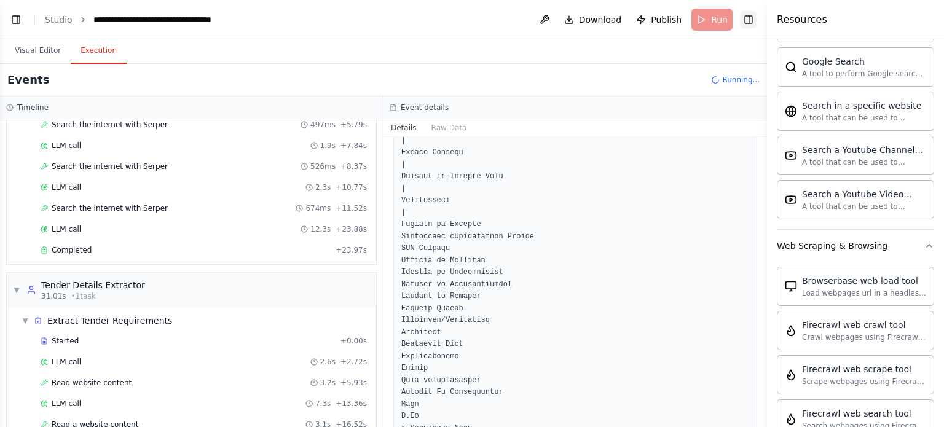
click at [754, 20] on button "Toggle Right Sidebar" at bounding box center [748, 19] width 17 height 17
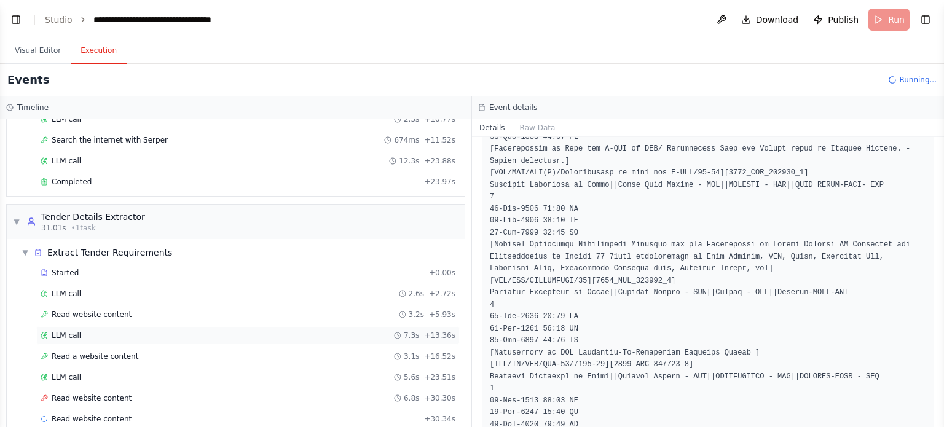
scroll to position [236, 0]
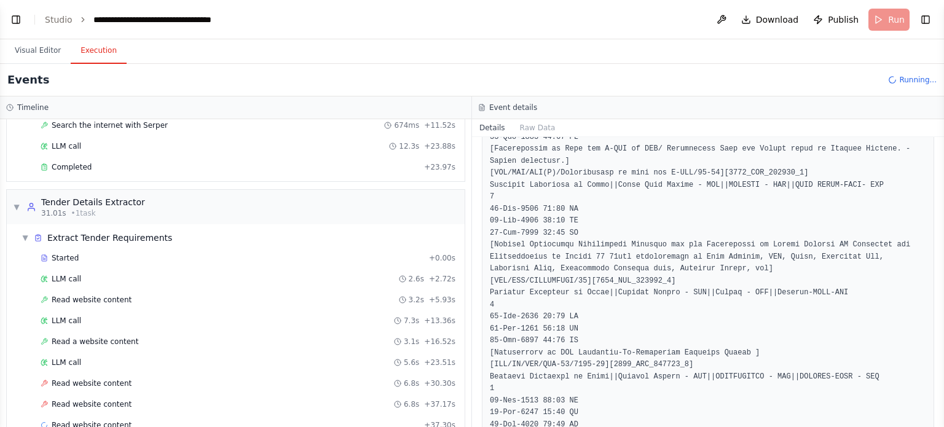
click at [108, 400] on span "Read website content" at bounding box center [92, 404] width 80 height 10
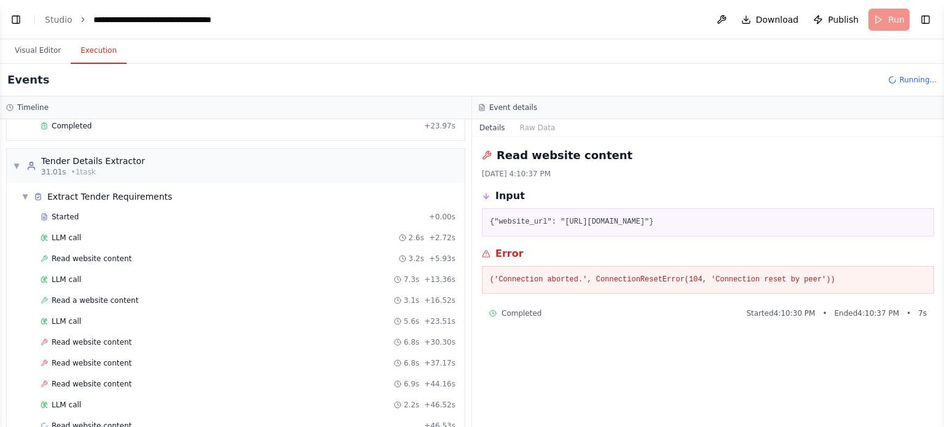
scroll to position [297, 0]
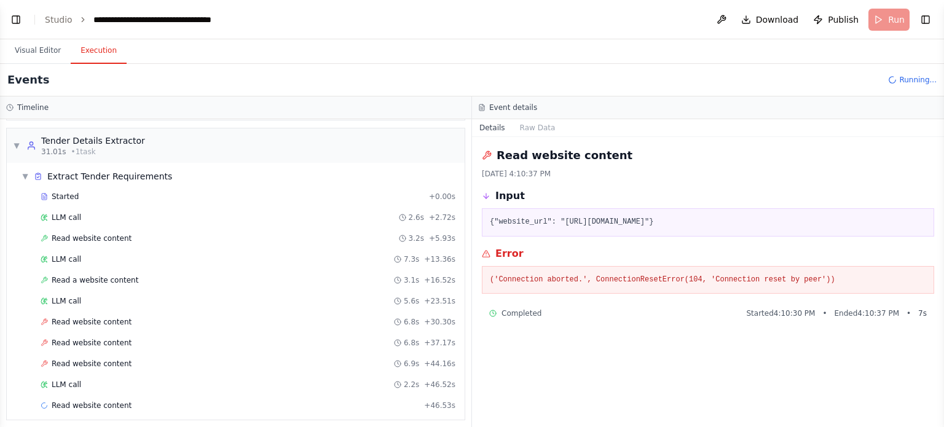
click at [122, 410] on div "Started + 0.00s LLM call 2.6s + 2.72s Read website content 3.2s + 5.93s LLM cal…" at bounding box center [241, 302] width 448 height 230
click at [111, 401] on span "Read website content" at bounding box center [92, 406] width 80 height 10
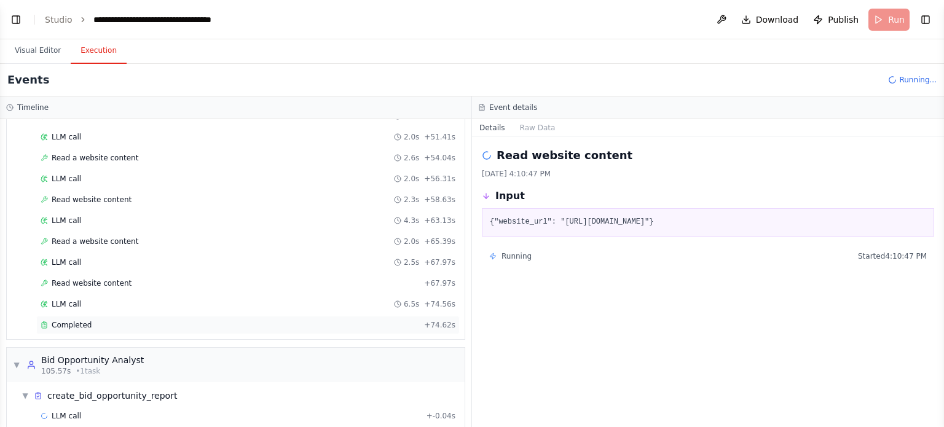
scroll to position [615, 0]
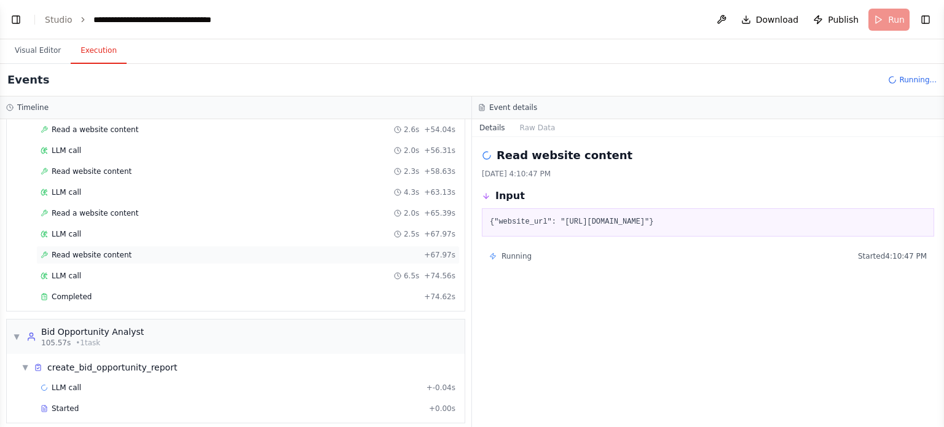
click at [84, 250] on span "Read website content" at bounding box center [92, 255] width 80 height 10
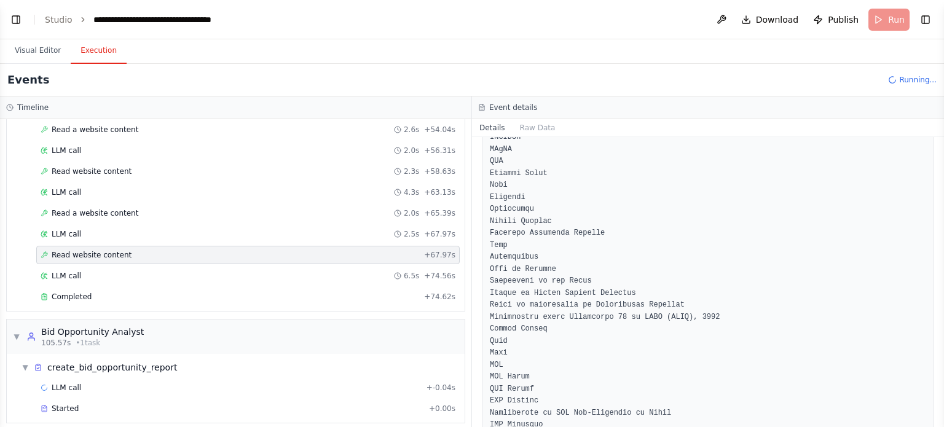
scroll to position [462, 0]
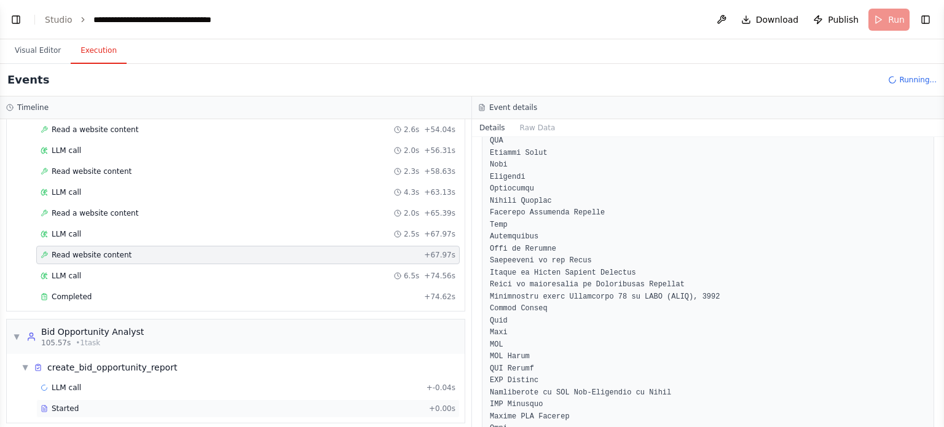
click at [61, 404] on span "Started" at bounding box center [65, 409] width 27 height 10
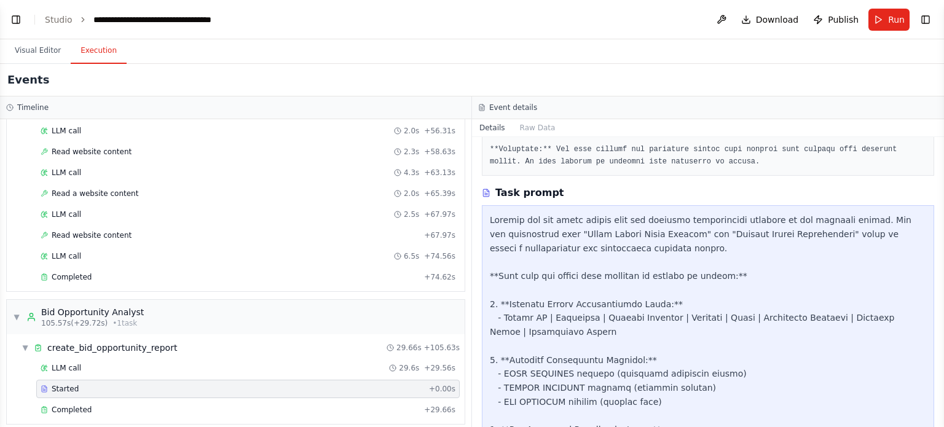
scroll to position [636, 0]
click at [61, 404] on span "Completed" at bounding box center [72, 409] width 40 height 10
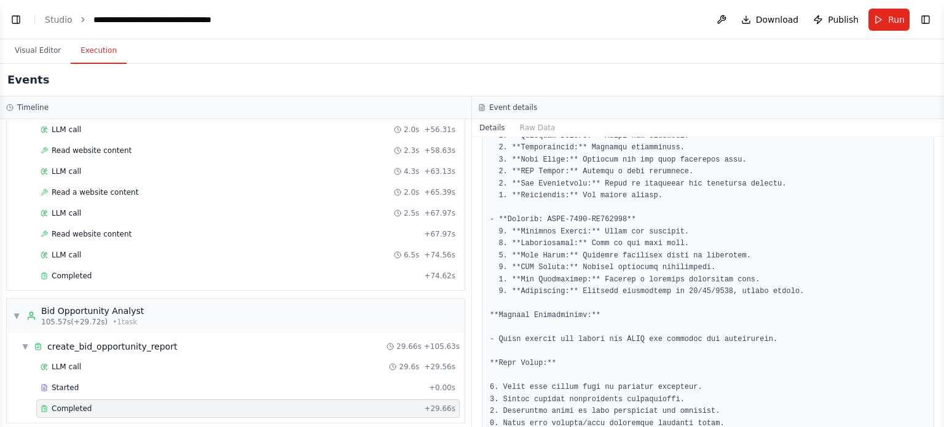
scroll to position [1416, 0]
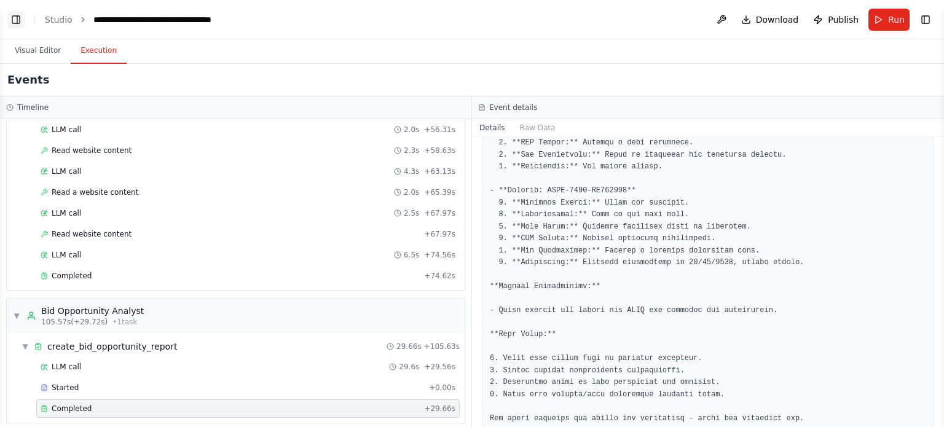
click at [21, 20] on button "Toggle Left Sidebar" at bounding box center [15, 19] width 17 height 17
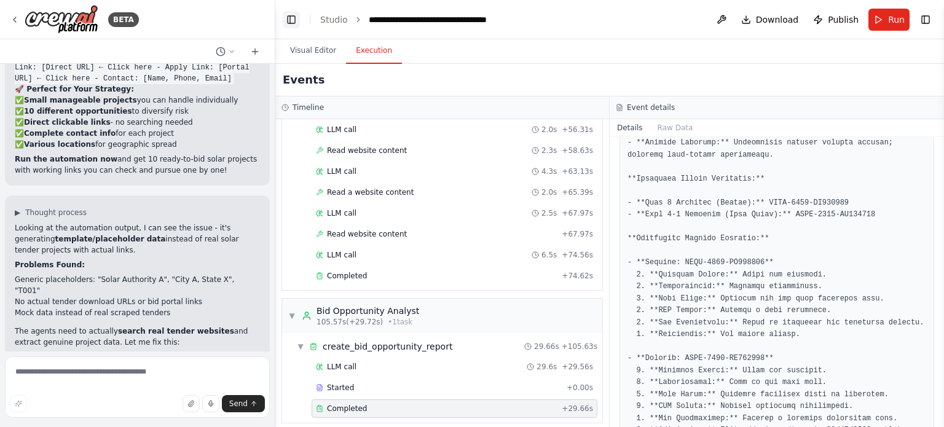
scroll to position [1452, 0]
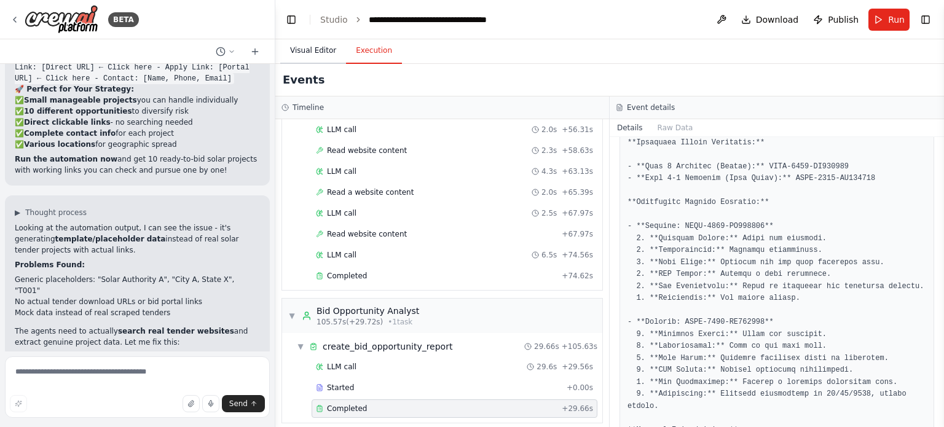
click at [305, 44] on button "Visual Editor" at bounding box center [313, 51] width 66 height 26
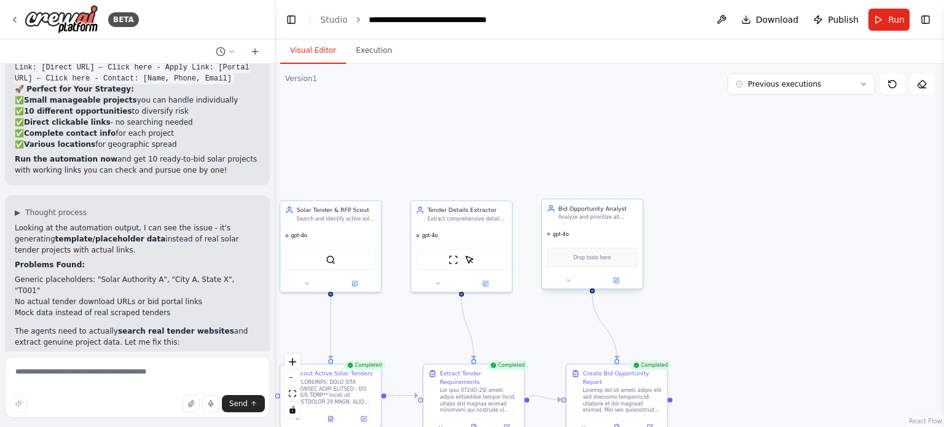
click at [589, 261] on div "Drop tools here" at bounding box center [592, 258] width 91 height 20
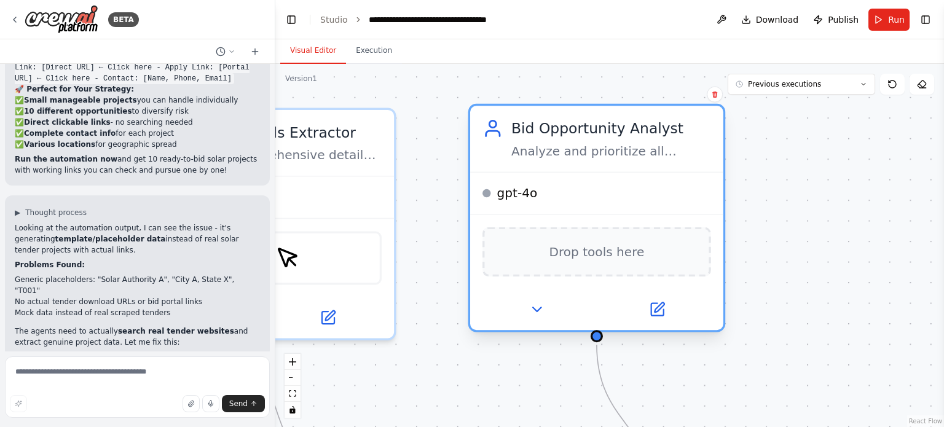
click at [572, 248] on span "Drop tools here" at bounding box center [596, 251] width 95 height 20
click at [538, 307] on icon at bounding box center [536, 309] width 8 height 4
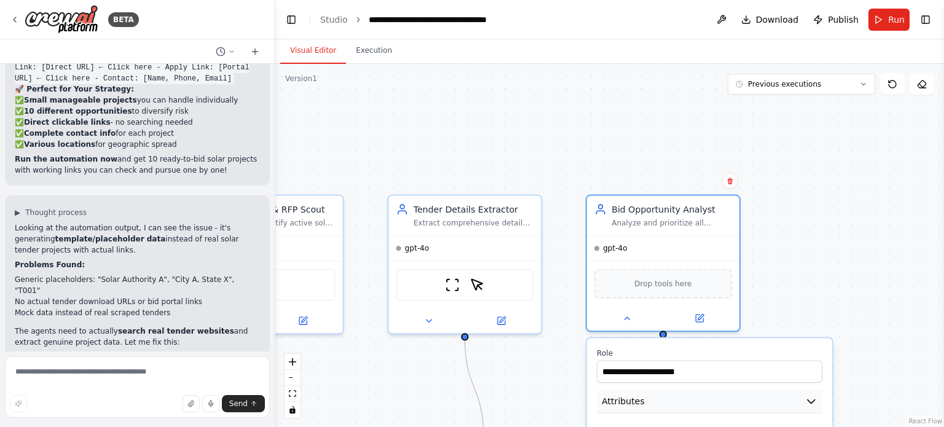
click at [817, 390] on button "Attributes" at bounding box center [709, 401] width 225 height 23
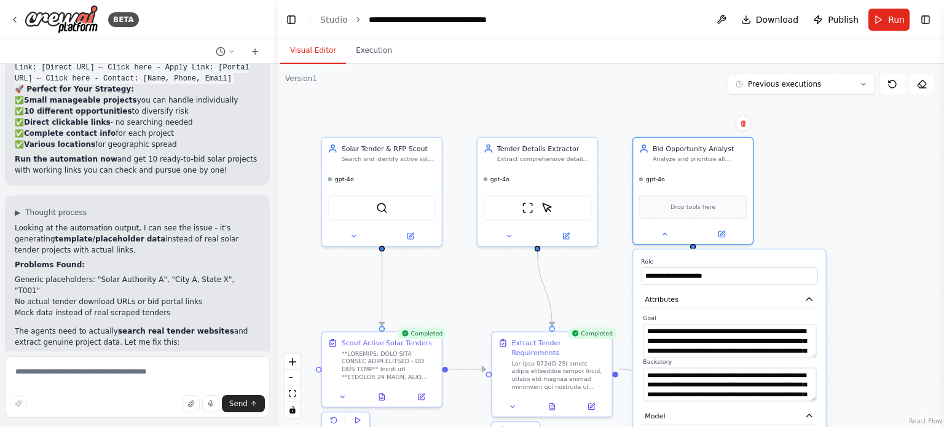
drag, startPoint x: 893, startPoint y: 244, endPoint x: 890, endPoint y: 141, distance: 102.6
click at [890, 141] on div ".deletable-edge-delete-btn { width: 20px; height: 20px; border: 0px solid #ffff…" at bounding box center [609, 245] width 668 height 363
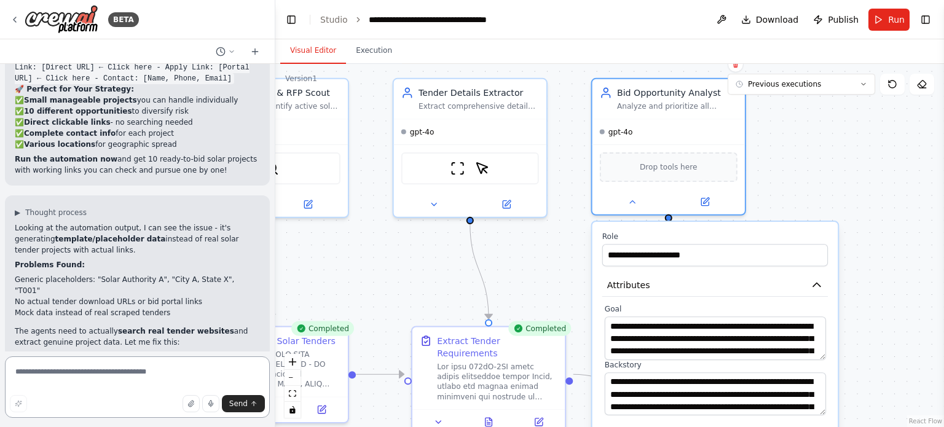
click at [79, 372] on textarea at bounding box center [137, 386] width 265 height 61
type textarea "**********"
click at [230, 407] on button "Send" at bounding box center [243, 403] width 43 height 17
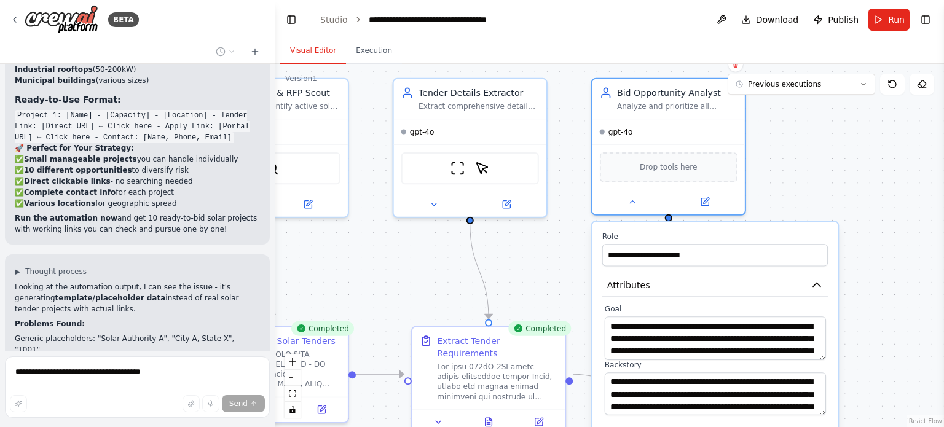
scroll to position [8339, 0]
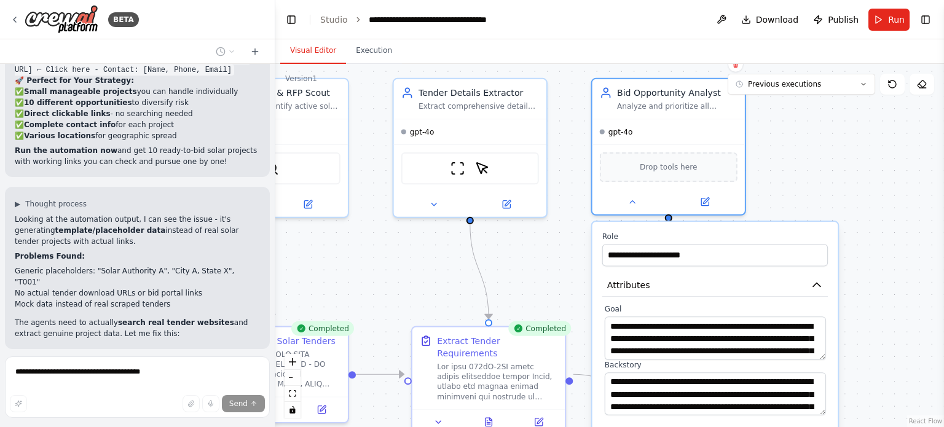
click at [311, 29] on header "**********" at bounding box center [609, 19] width 668 height 39
click at [928, 88] on button at bounding box center [921, 84] width 25 height 21
click at [924, 83] on icon at bounding box center [922, 84] width 10 height 10
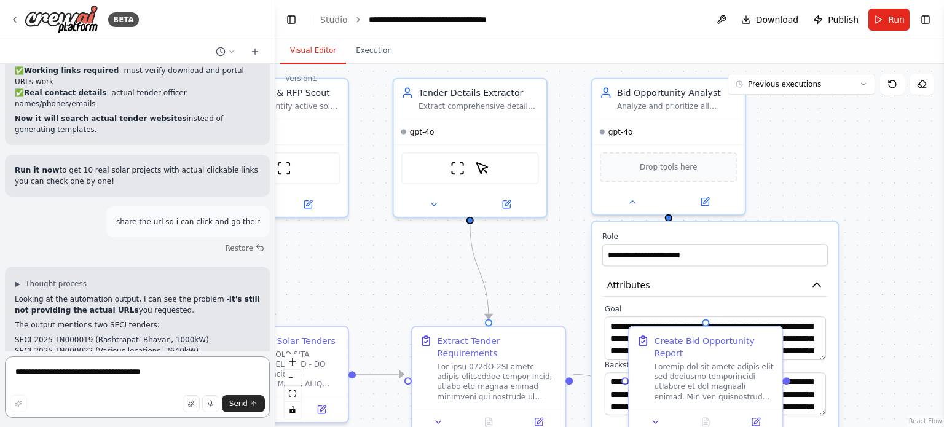
scroll to position [8816, 0]
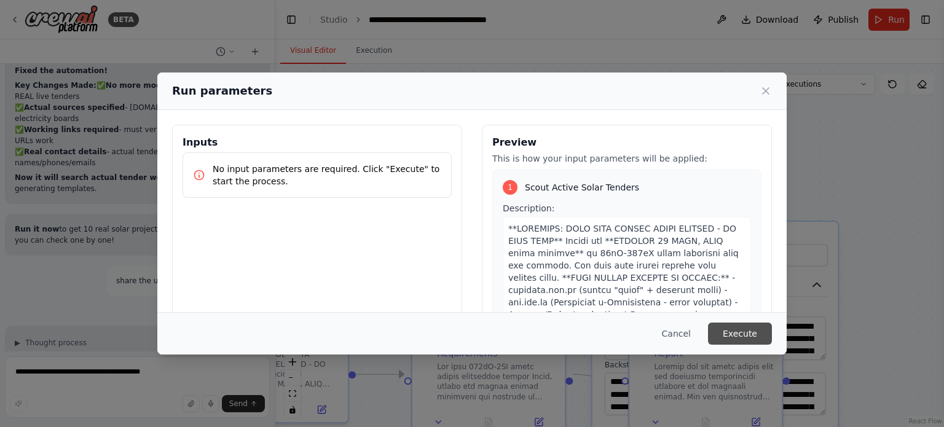
click at [732, 326] on button "Execute" at bounding box center [740, 334] width 64 height 22
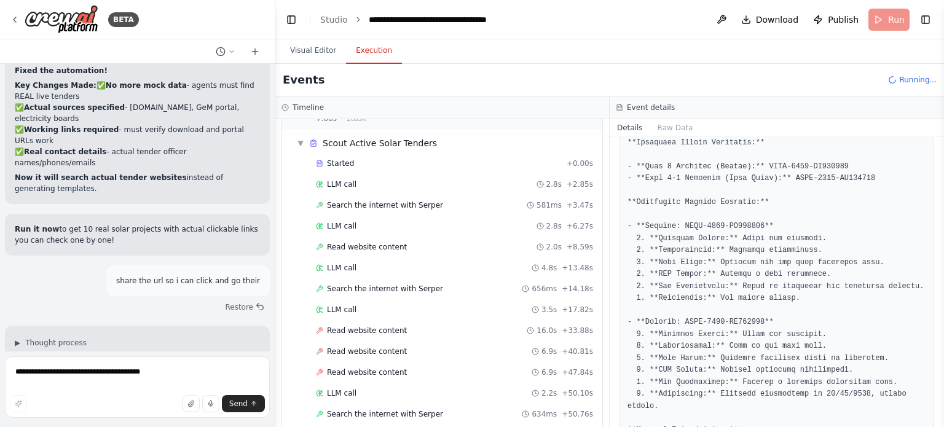
scroll to position [84, 0]
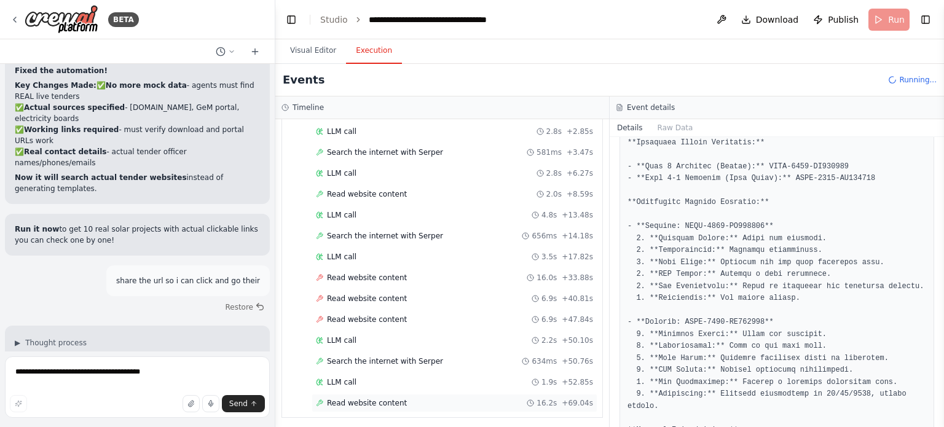
click at [355, 401] on span "Read website content" at bounding box center [367, 403] width 80 height 10
click at [597, 124] on div "LLM call 2.8s + 2.85s" at bounding box center [454, 131] width 286 height 18
click at [333, 213] on span "LLM call" at bounding box center [341, 215] width 29 height 10
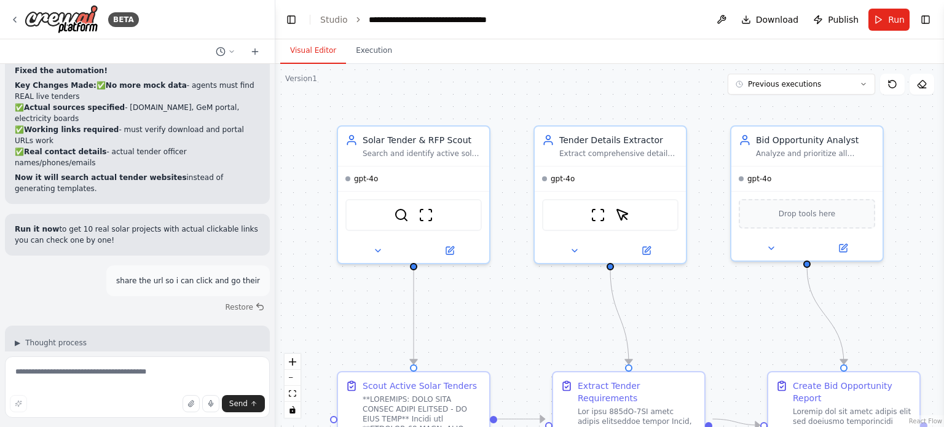
scroll to position [8716, 0]
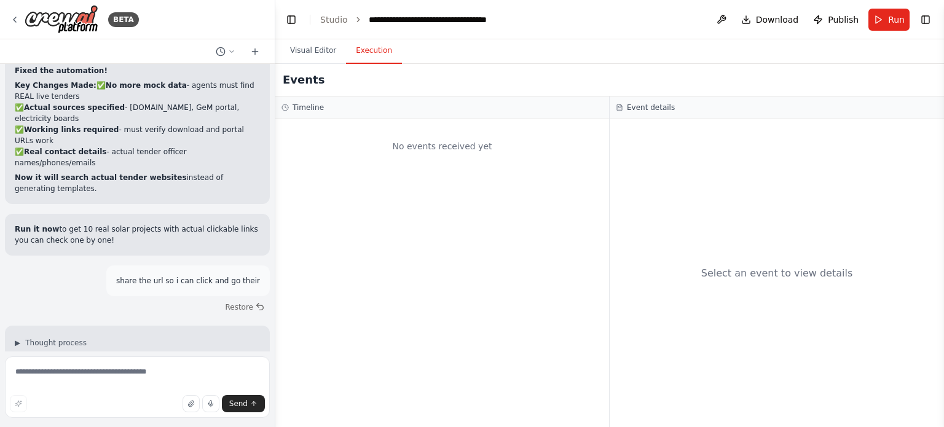
click at [374, 53] on button "Execution" at bounding box center [374, 51] width 56 height 26
click at [234, 405] on span "Send" at bounding box center [238, 404] width 18 height 10
click at [104, 376] on textarea at bounding box center [137, 386] width 265 height 61
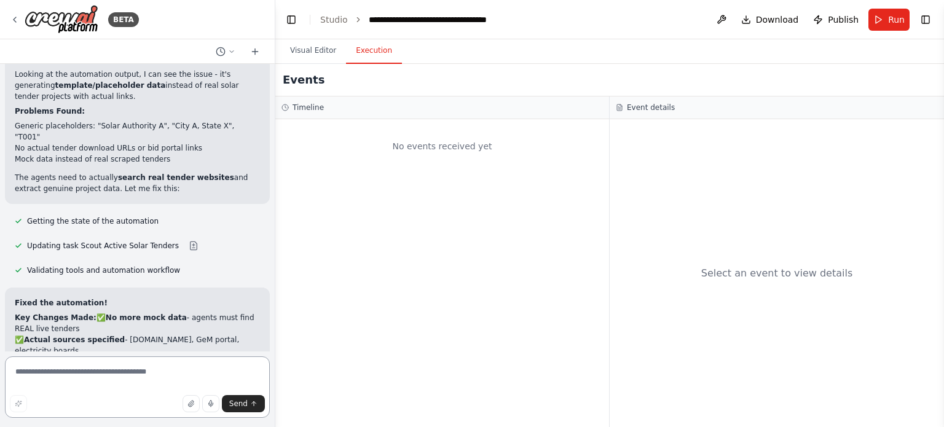
scroll to position [8473, 0]
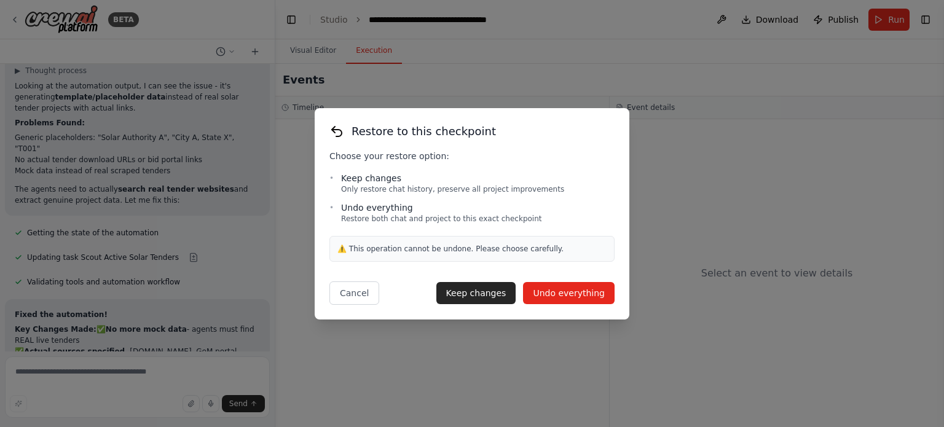
click at [570, 294] on button "Undo everything" at bounding box center [569, 293] width 92 height 22
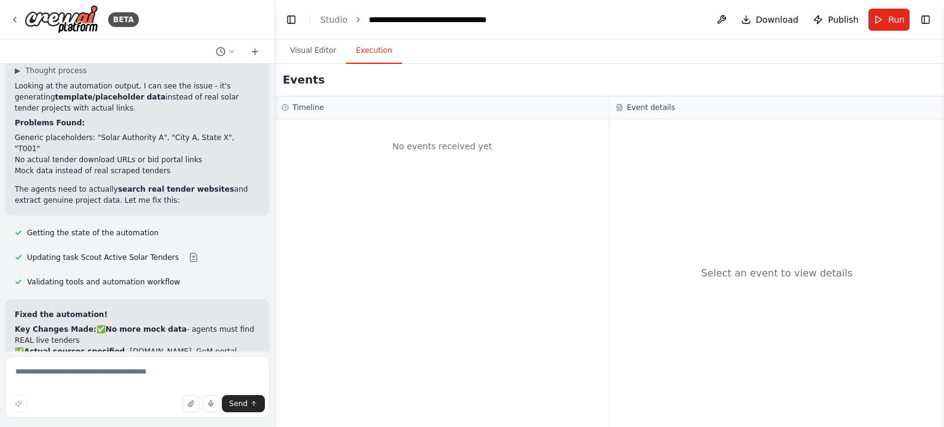
type textarea "**********"
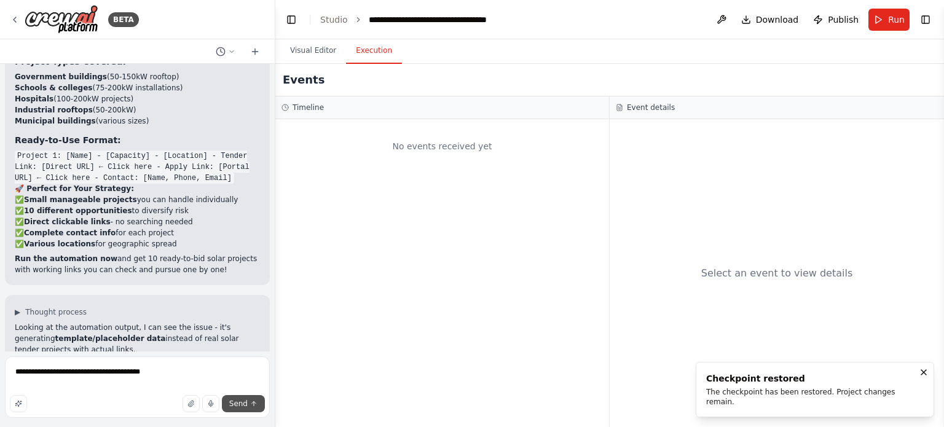
click at [237, 405] on span "Send" at bounding box center [238, 404] width 18 height 10
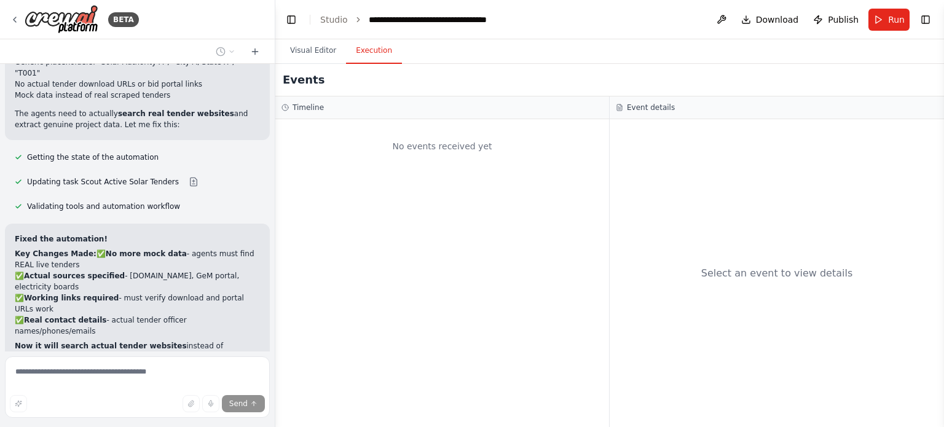
scroll to position [8616, 0]
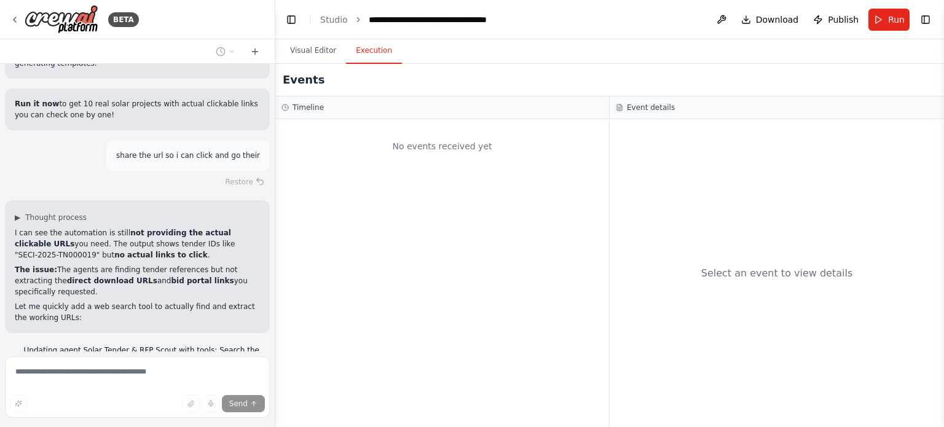
scroll to position [8867, 0]
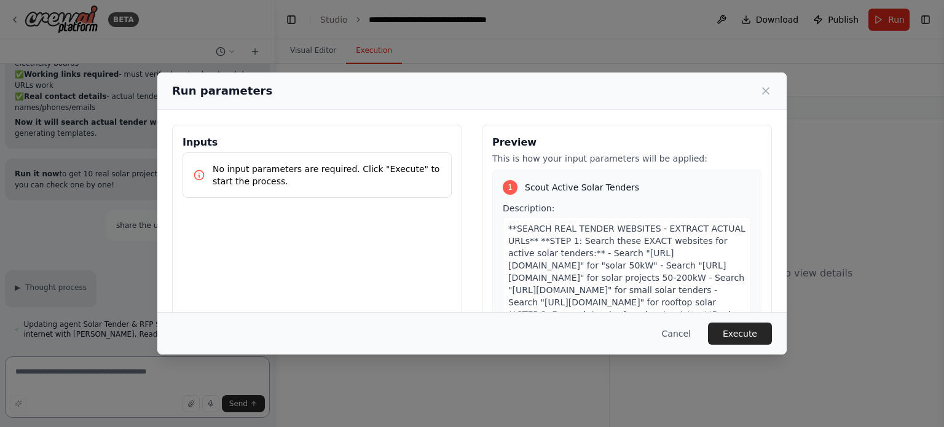
scroll to position [8503, 0]
